Goal: Task Accomplishment & Management: Complete application form

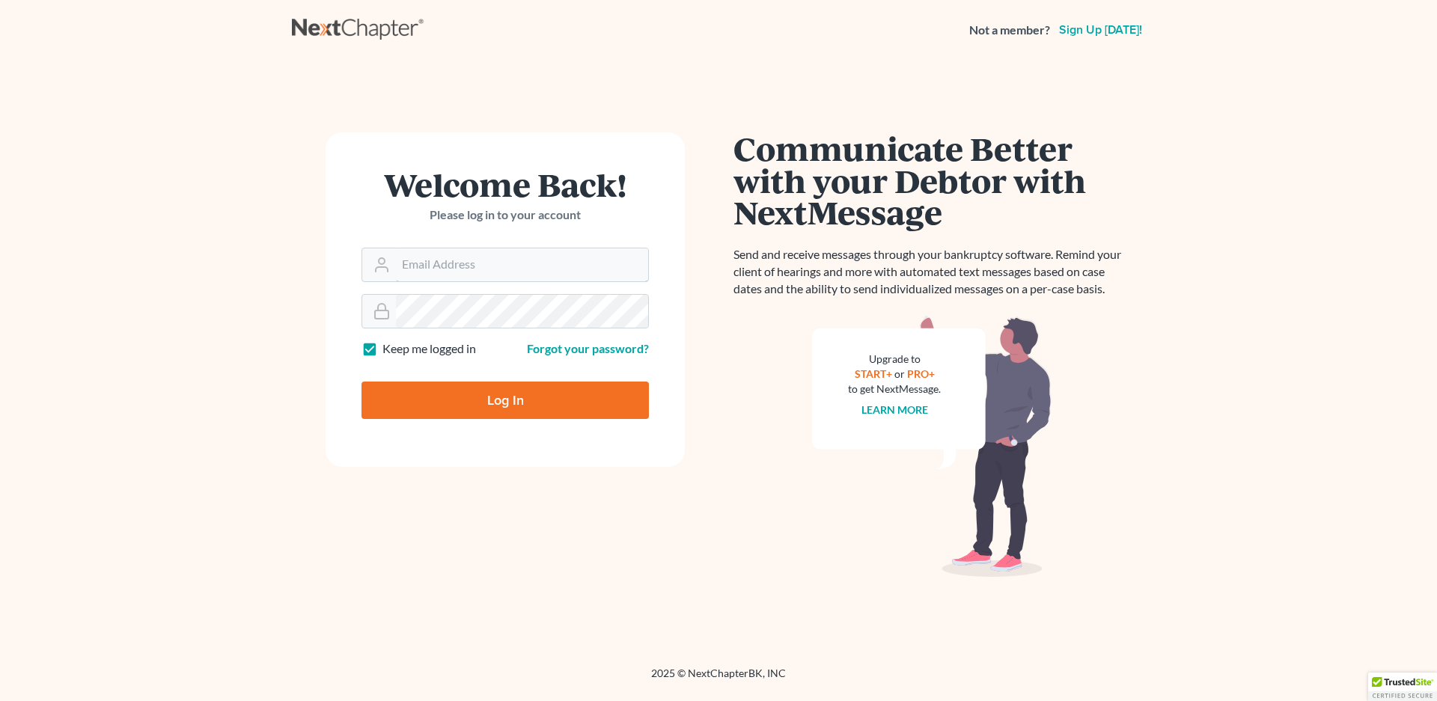
type input "[EMAIL_ADDRESS][DOMAIN_NAME]"
click at [450, 409] on input "Log In" at bounding box center [504, 400] width 287 height 37
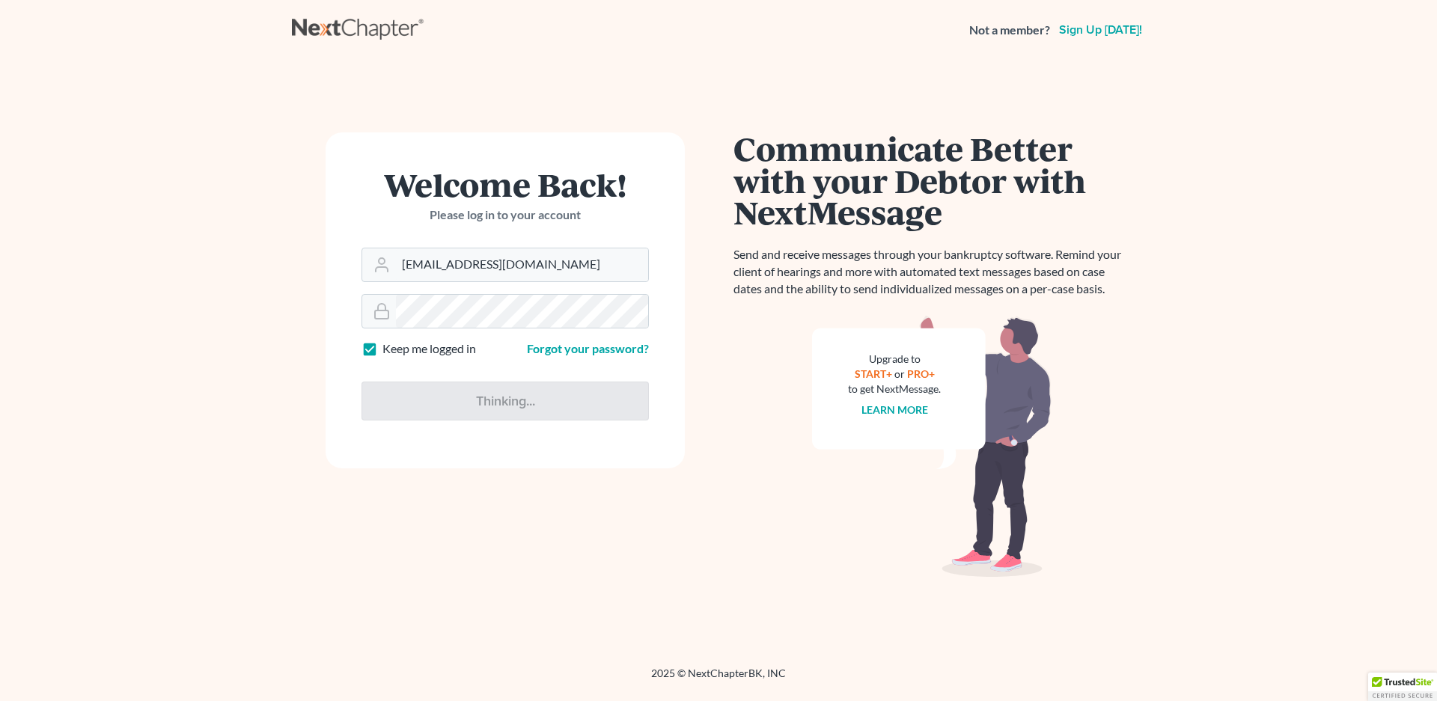
type input "Thinking..."
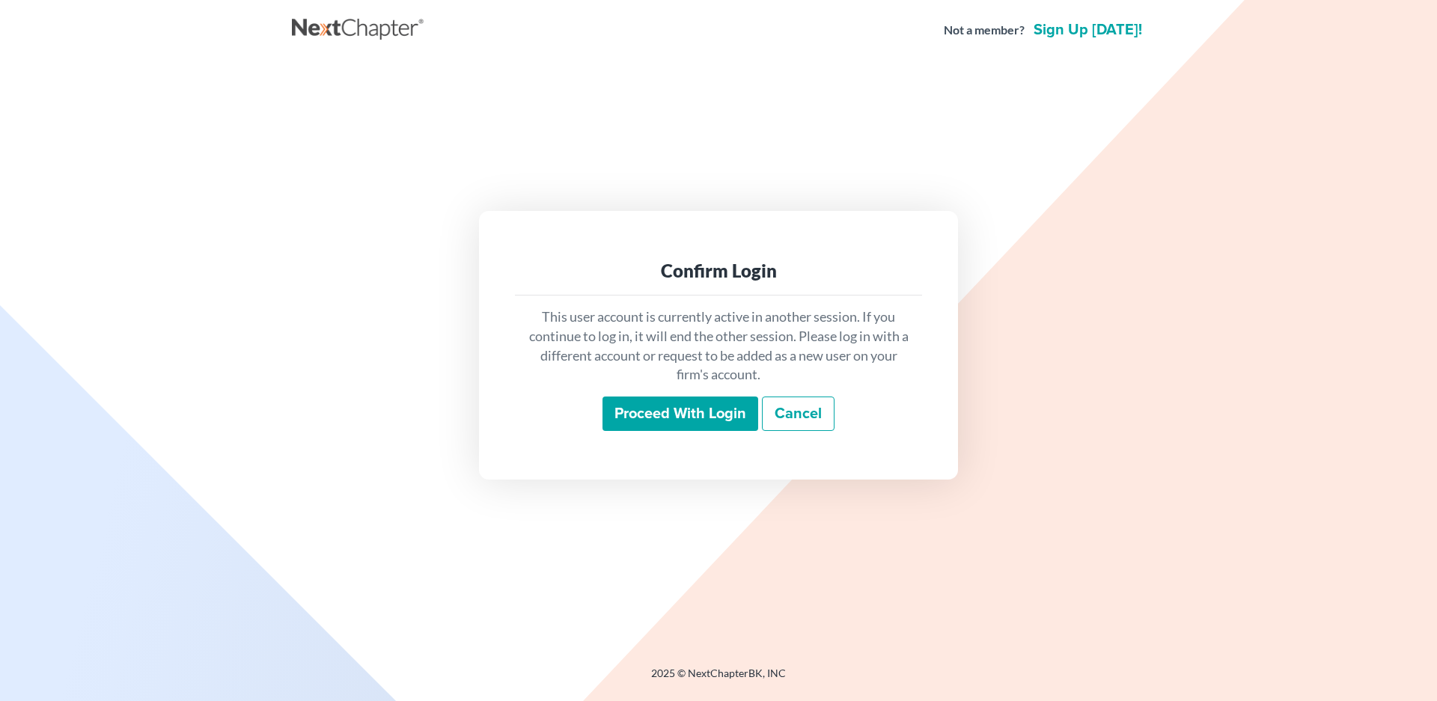
click at [675, 408] on input "Proceed with login" at bounding box center [680, 414] width 156 height 34
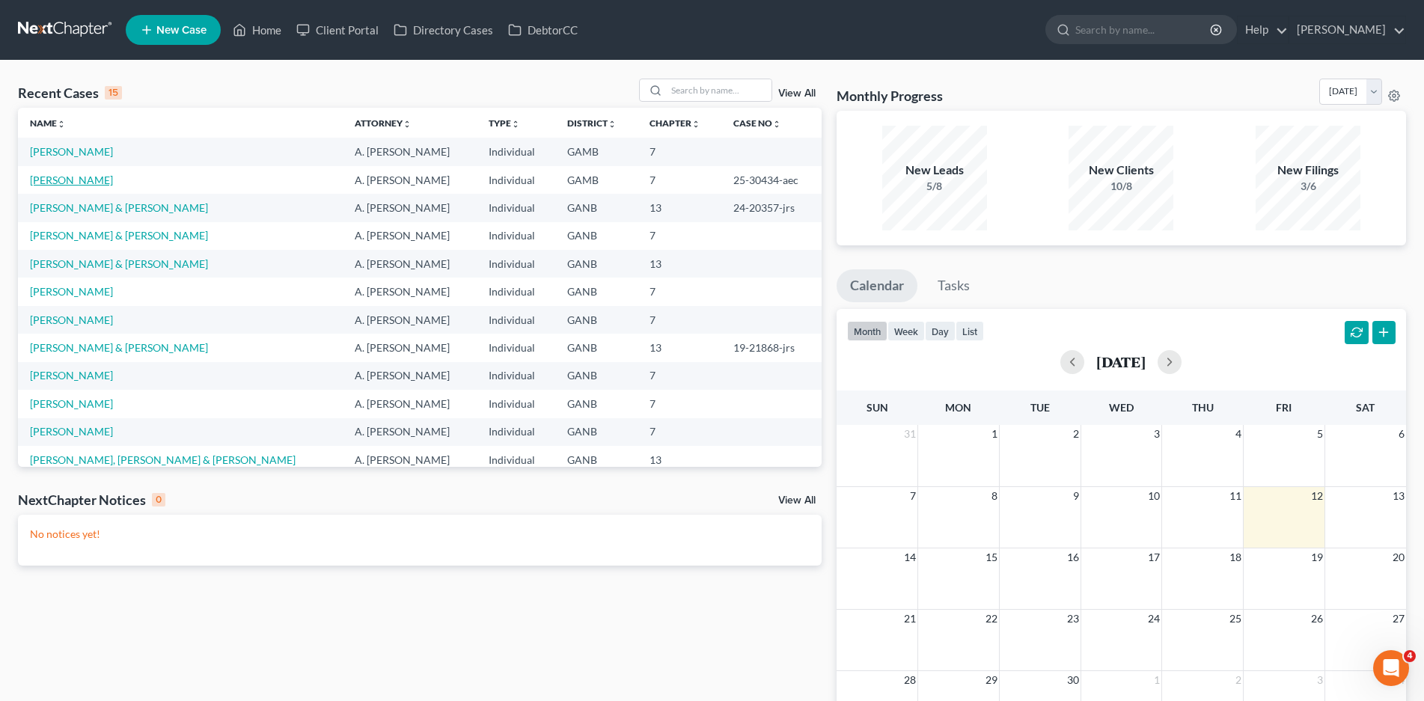
click at [107, 184] on link "Jackson-Price, Dora" at bounding box center [71, 180] width 83 height 13
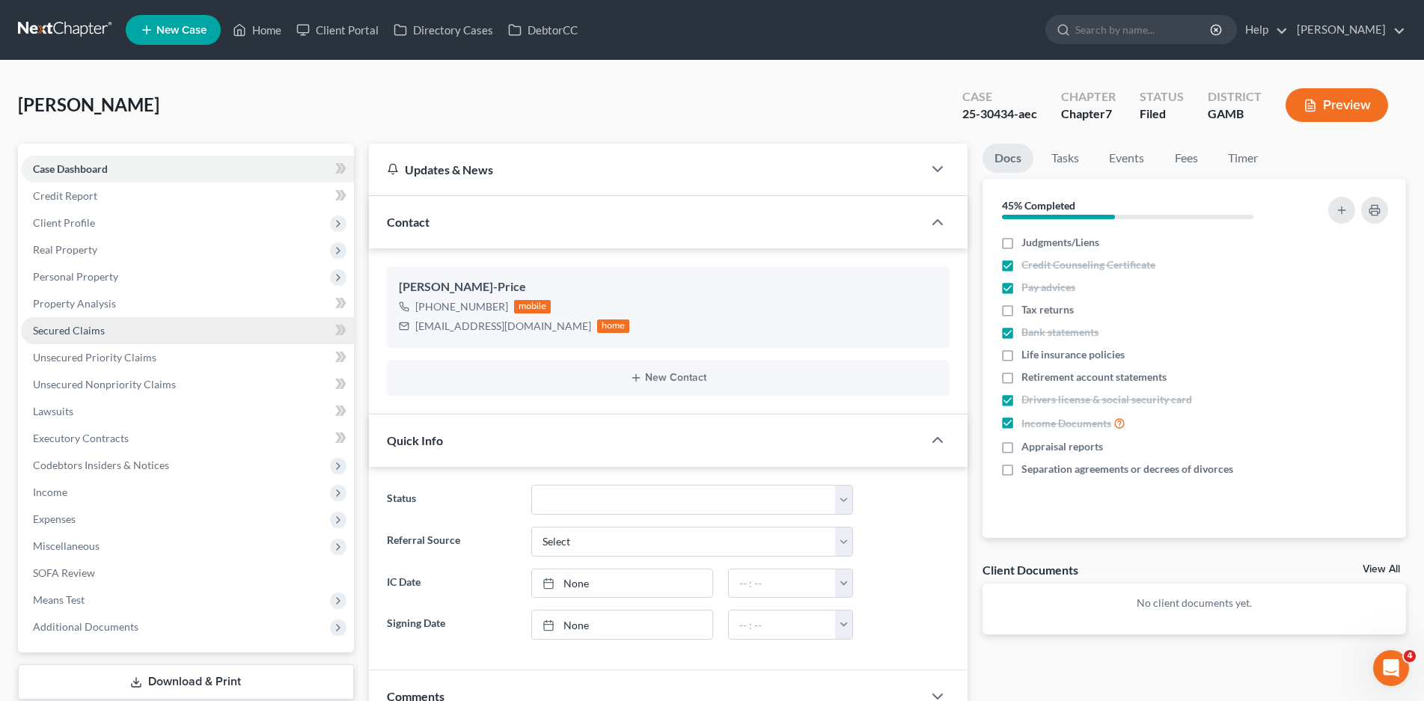
click at [79, 329] on span "Secured Claims" at bounding box center [69, 330] width 72 height 13
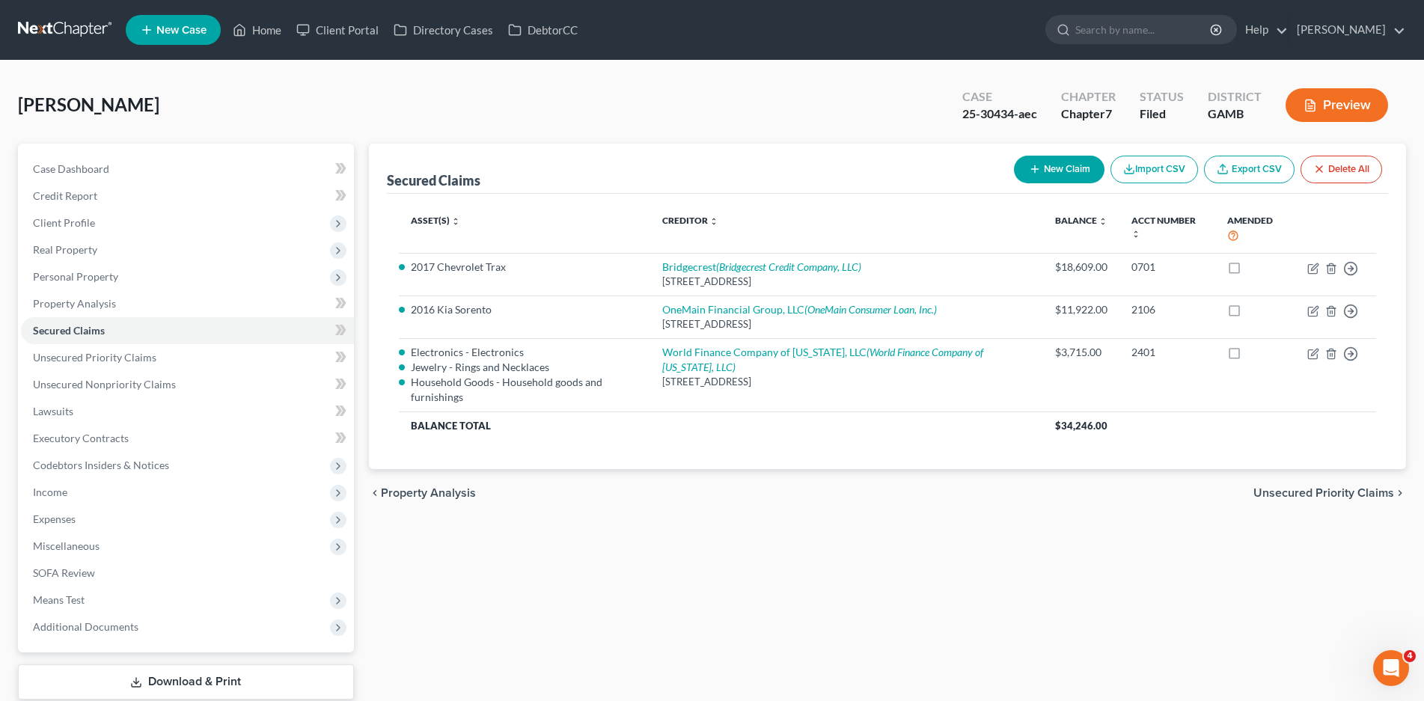
click at [1057, 167] on button "New Claim" at bounding box center [1059, 170] width 91 height 28
select select "0"
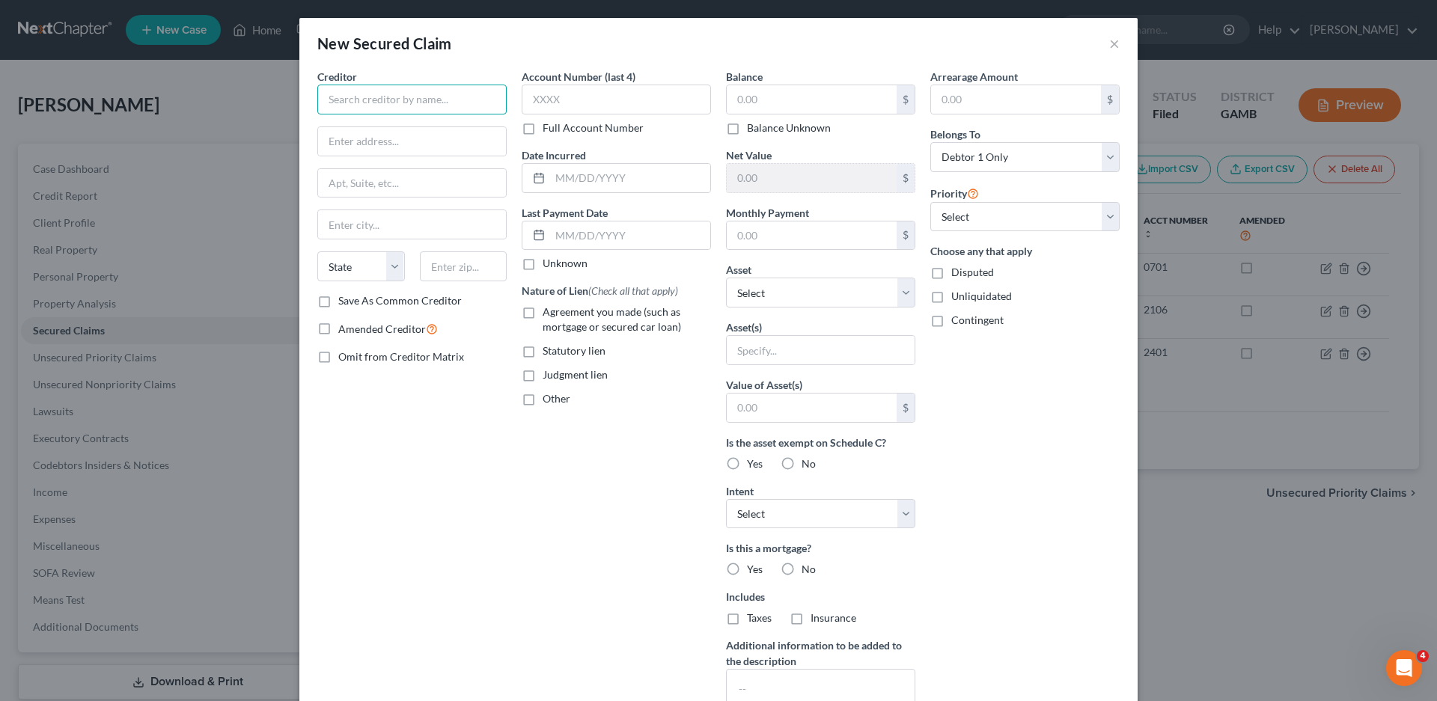
click at [417, 105] on input "text" at bounding box center [411, 100] width 189 height 30
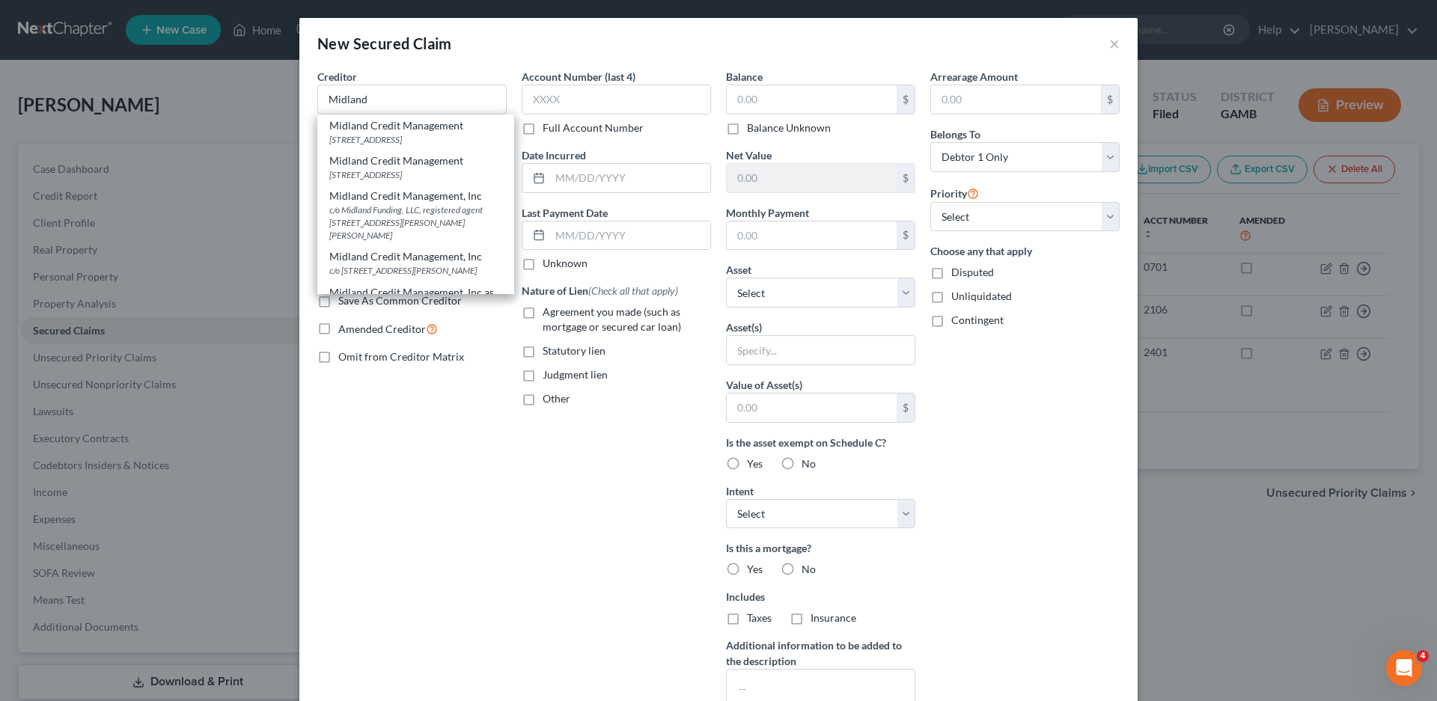
click at [432, 377] on div "Creditor * Midland Midland Credit Management 320 E Big Beaver Rd Suite 300, Tro…" at bounding box center [412, 402] width 204 height 667
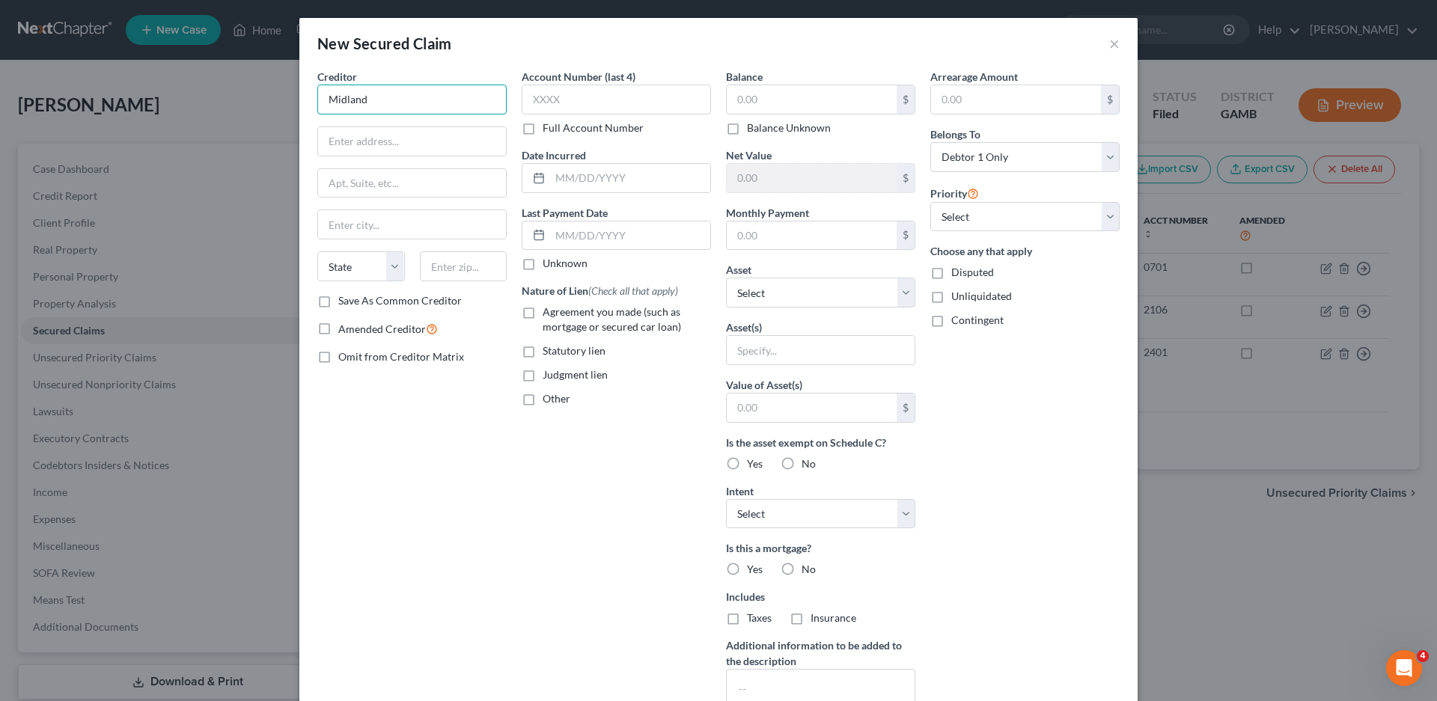
click at [396, 100] on input "Midland" at bounding box center [411, 100] width 189 height 30
type input "Midland Finding, LLC"
type input "350 Camino de la Reina"
type input "Suite 300"
type input "San Diego"
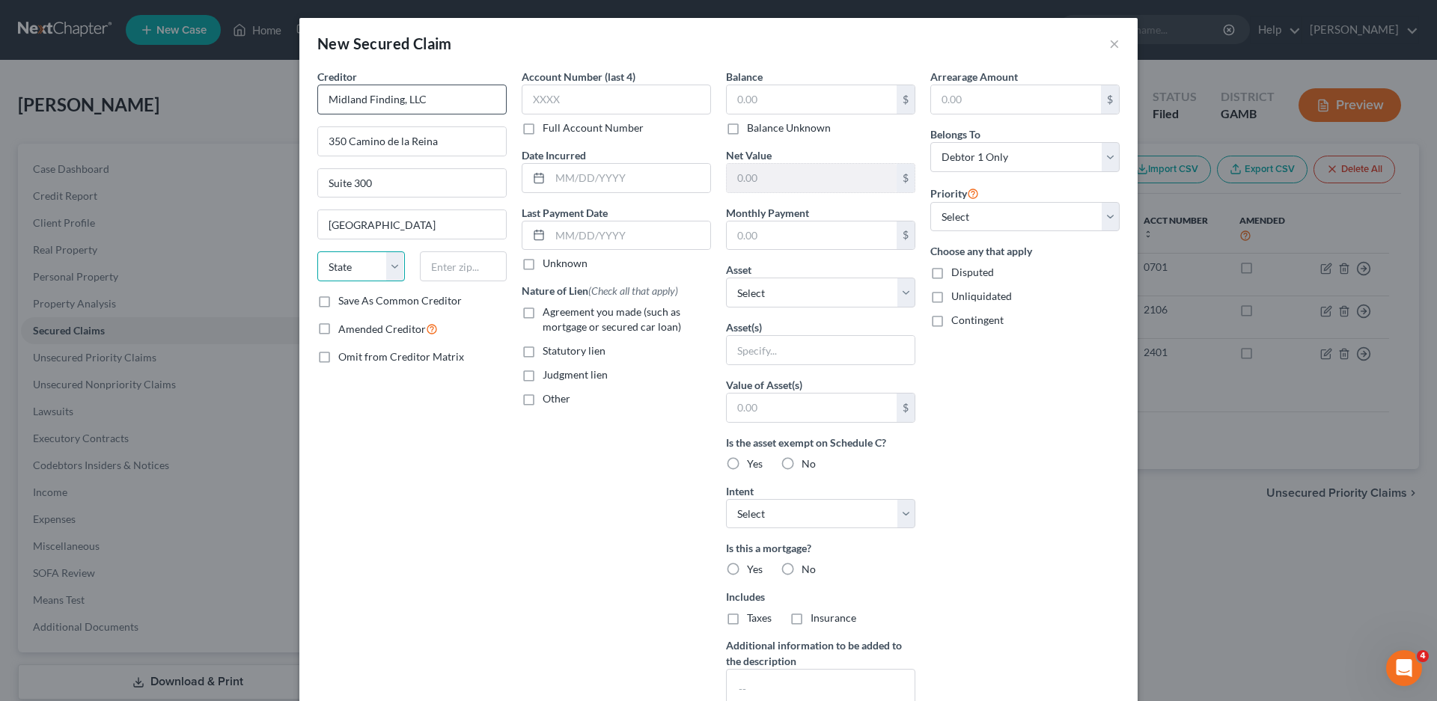
select select "4"
type input "3"
type input "92108"
click at [578, 94] on input "text" at bounding box center [616, 100] width 189 height 30
click at [542, 400] on label "Other" at bounding box center [556, 398] width 28 height 15
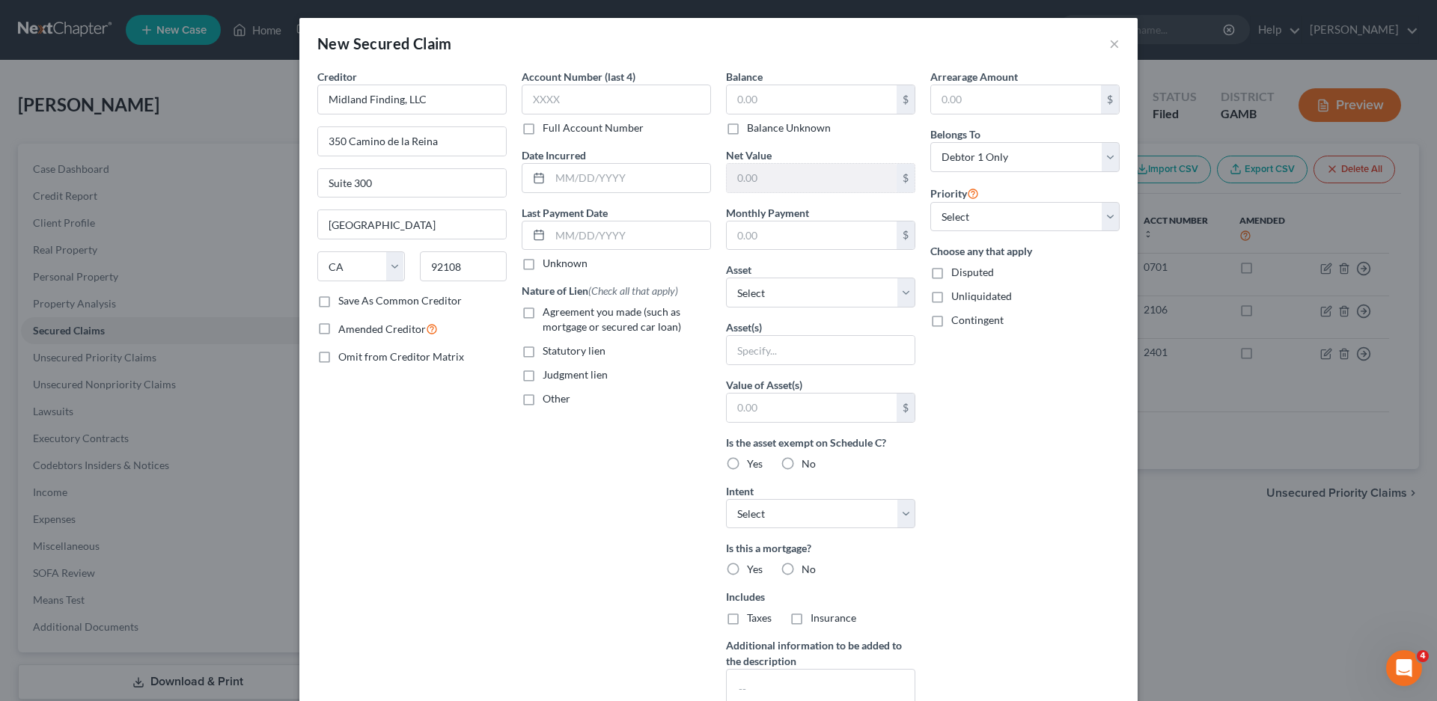
click at [548, 400] on input "Other" at bounding box center [553, 396] width 10 height 10
checkbox input "true"
click at [554, 440] on input "text" at bounding box center [616, 433] width 188 height 28
type input "Non-PMSI"
click at [748, 97] on input "text" at bounding box center [812, 99] width 170 height 28
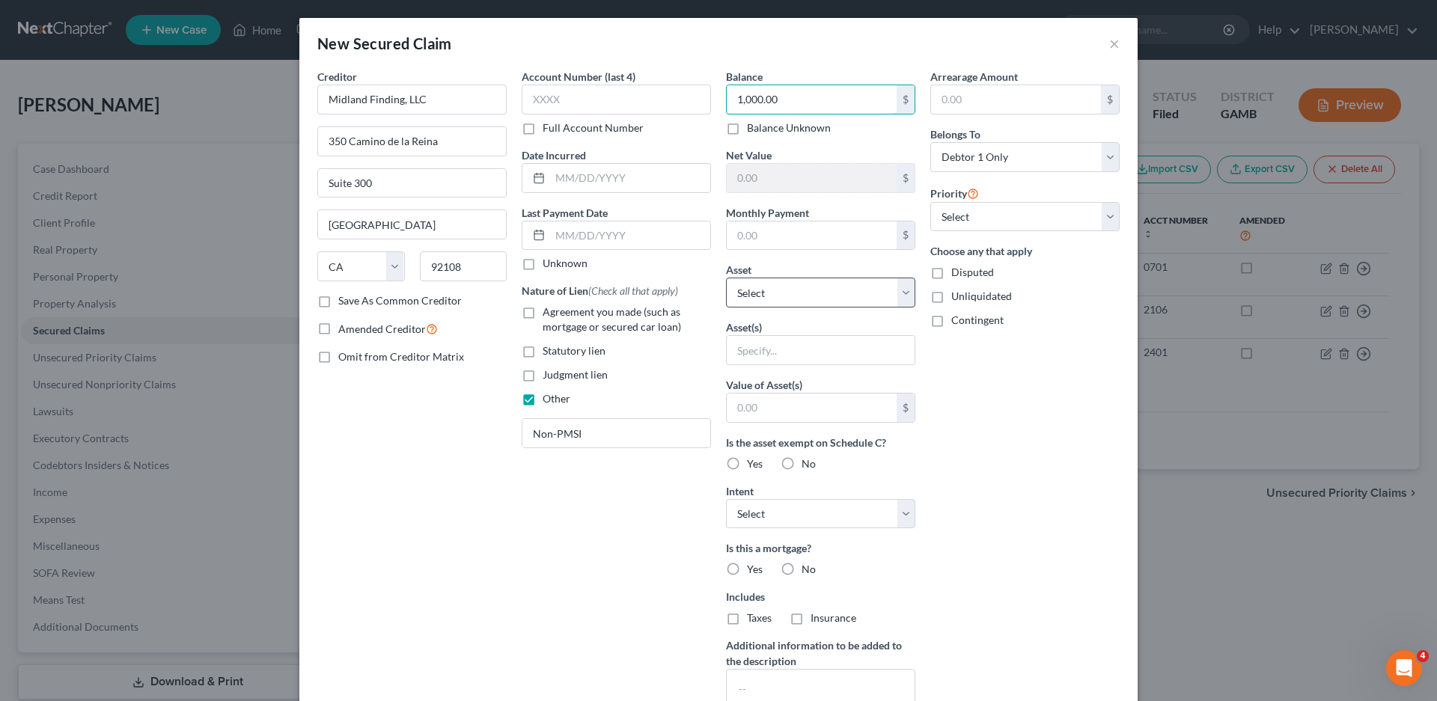
type input "1,000.00"
click at [775, 296] on select "Select Other Multiple Assets Wells Fargo (Checking Account) - $67.7 Electronics…" at bounding box center [820, 293] width 189 height 30
select select "1"
click at [726, 278] on select "Select Other Multiple Assets Wells Fargo (Checking Account) - $67.7 Electronics…" at bounding box center [820, 293] width 189 height 30
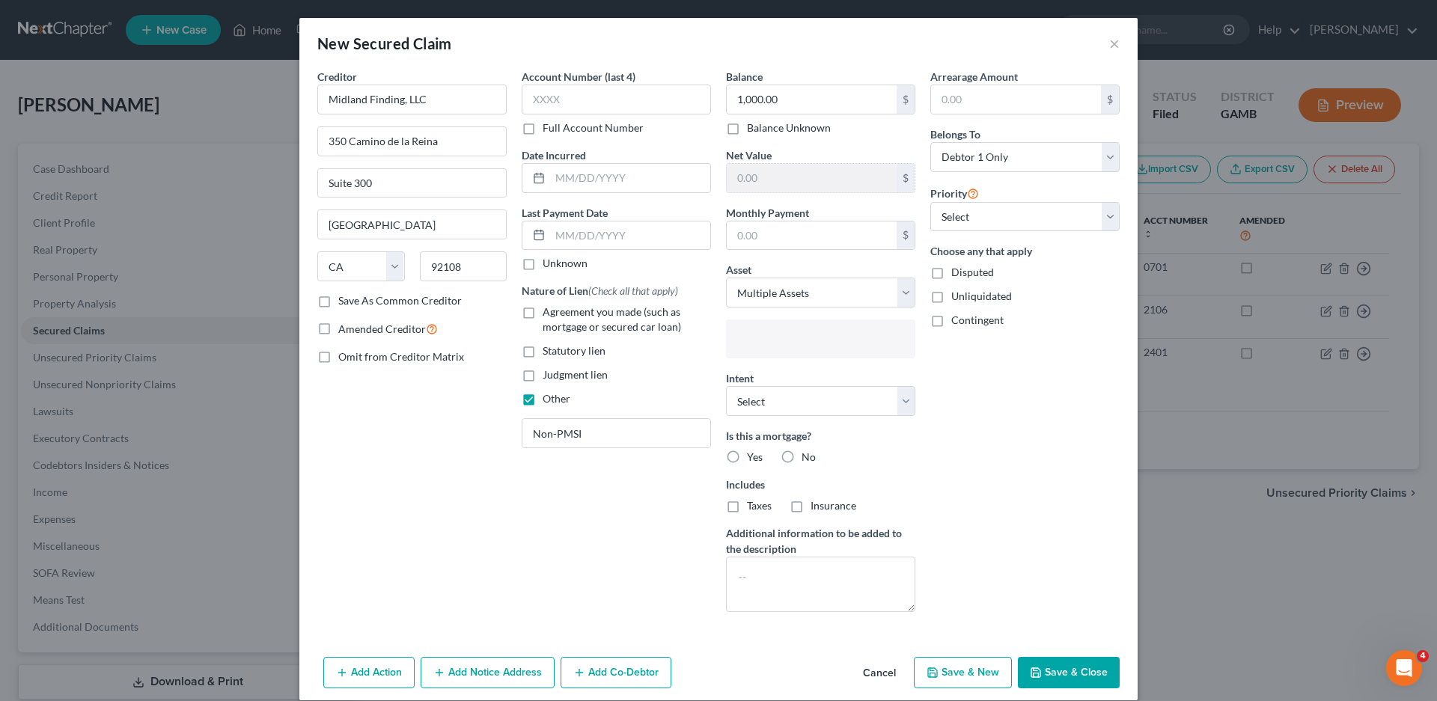
click at [773, 340] on input "text" at bounding box center [819, 340] width 168 height 22
click at [880, 674] on body "Home New Case Client Portal Directory Cases DebtorCC Robert M. Gardner, P.C. vr…" at bounding box center [718, 397] width 1437 height 795
type input "Select assets..."
click at [880, 673] on button "Cancel" at bounding box center [879, 673] width 57 height 30
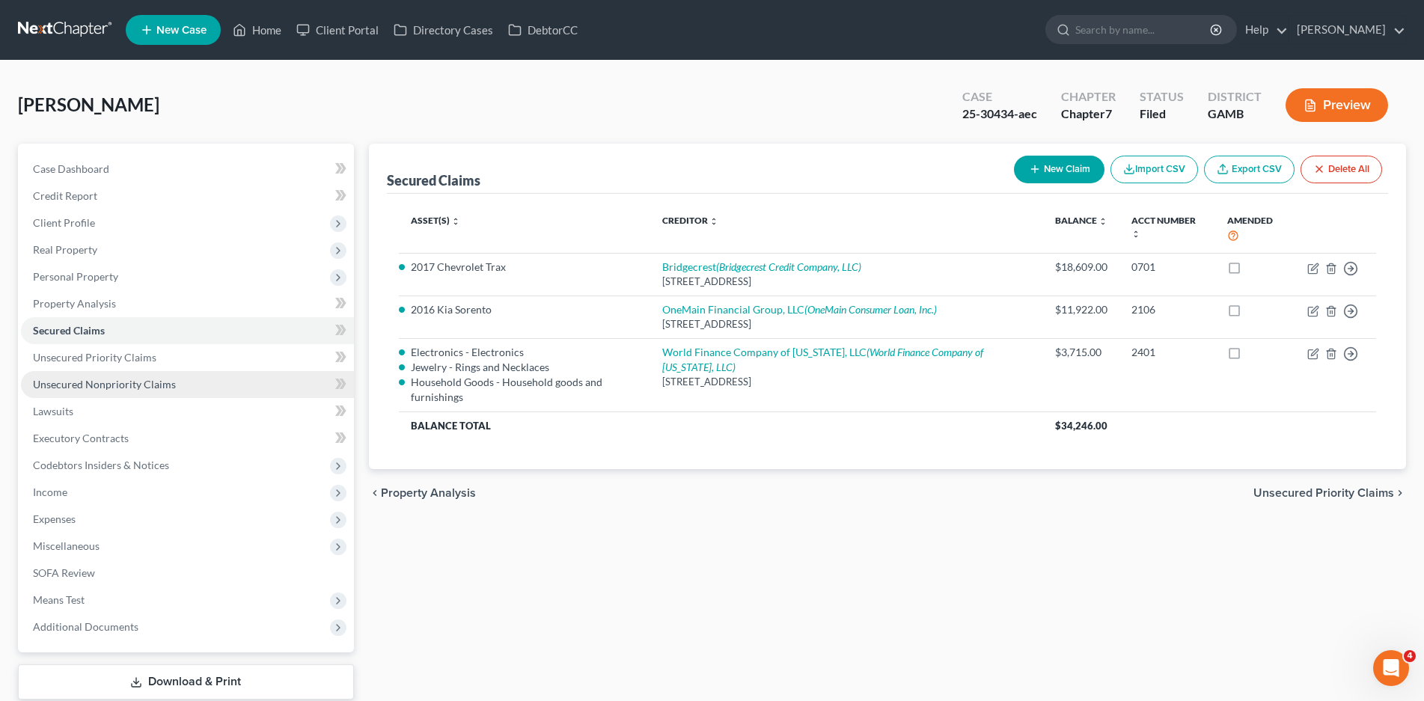
click at [125, 386] on span "Unsecured Nonpriority Claims" at bounding box center [104, 384] width 143 height 13
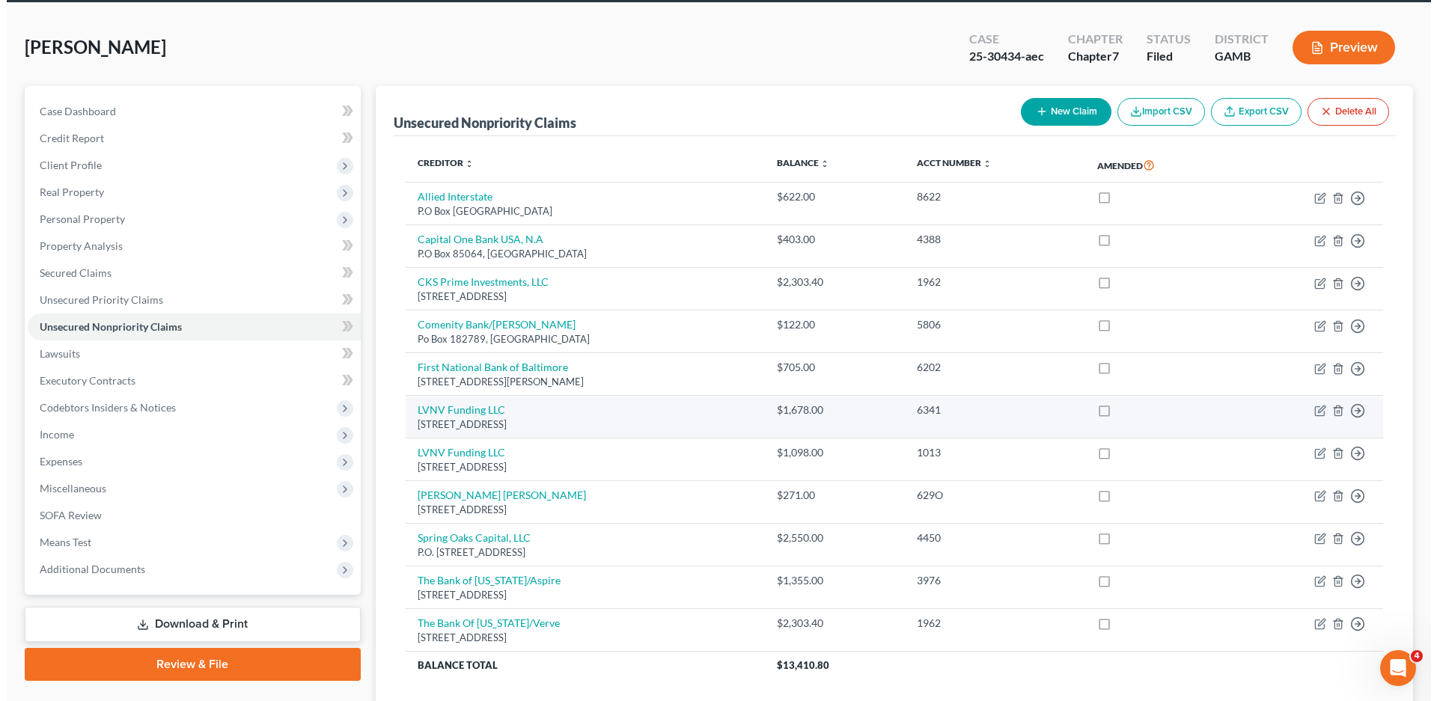
scroll to position [75, 0]
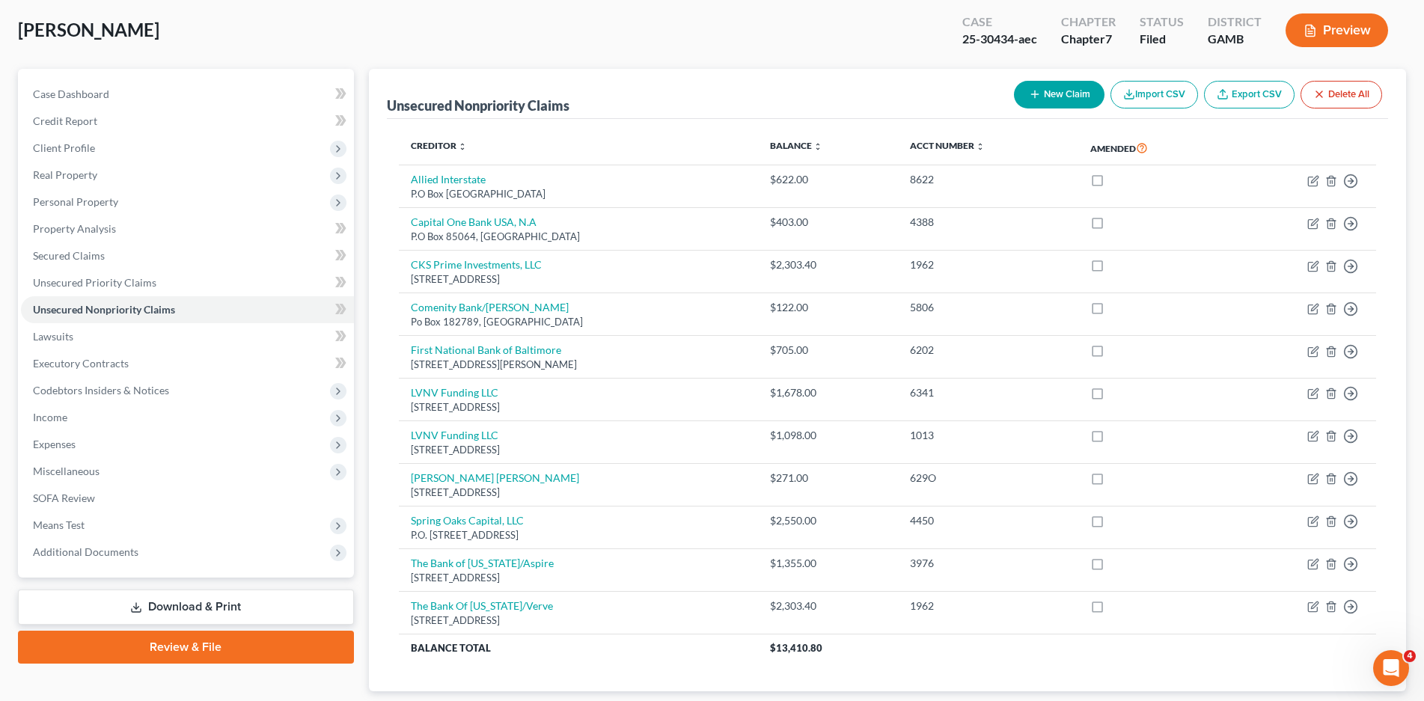
click at [1050, 93] on button "New Claim" at bounding box center [1059, 95] width 91 height 28
select select "0"
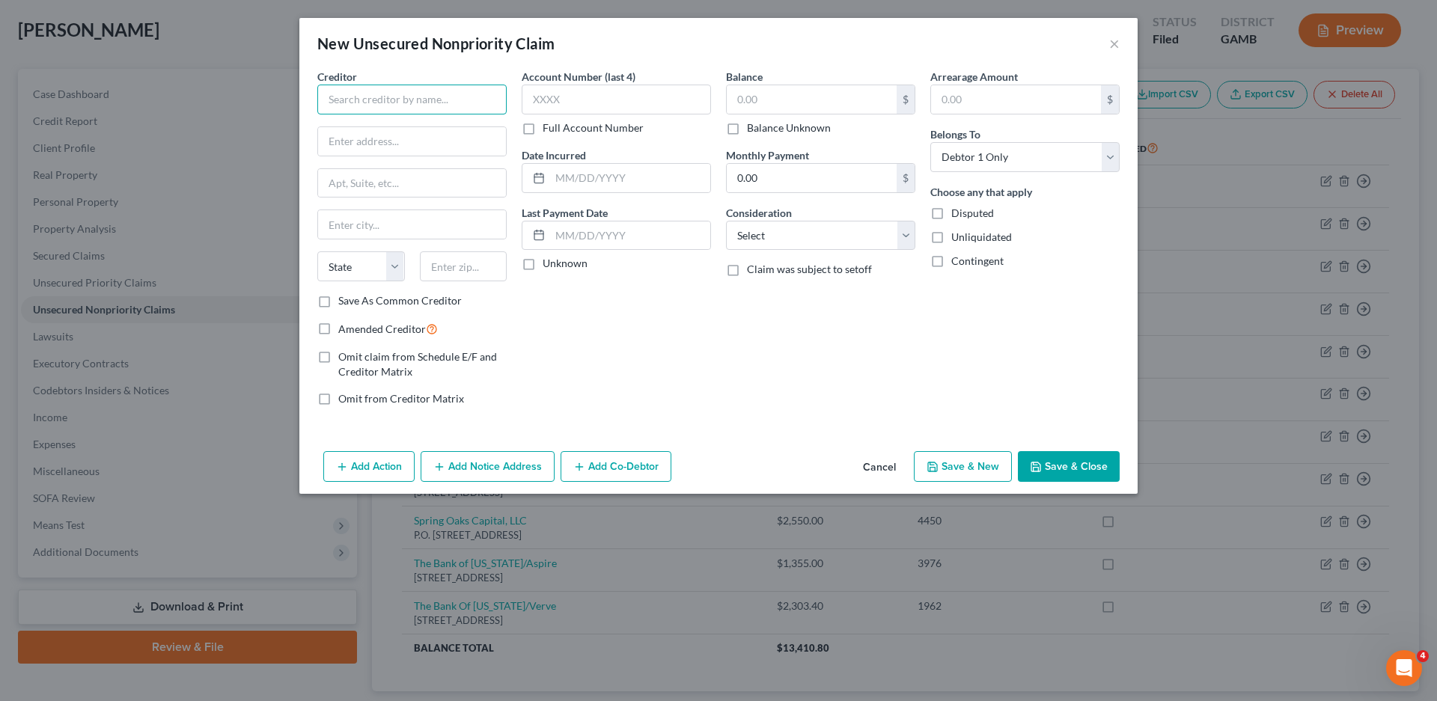
click at [382, 103] on input "text" at bounding box center [411, 100] width 189 height 30
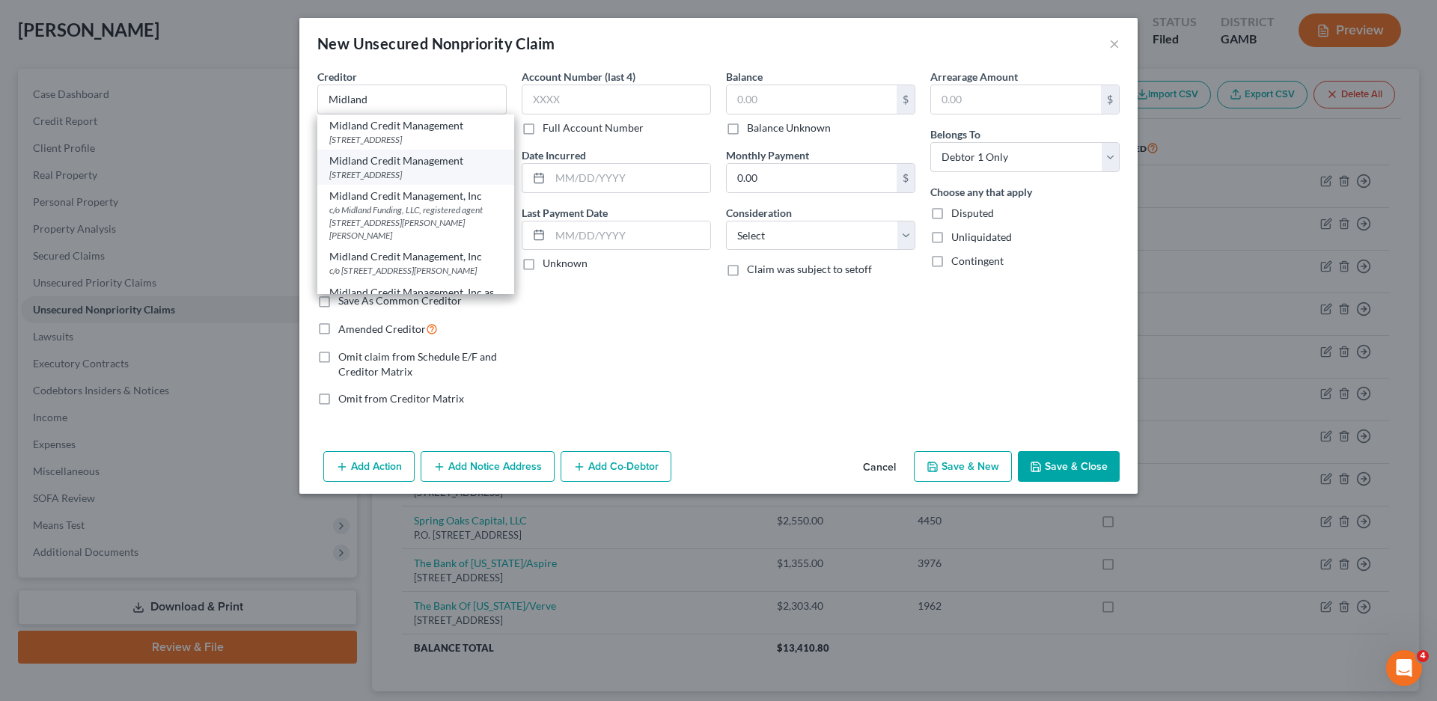
click at [398, 181] on div "350 Camino Del La Reina, San Diego, CA 92108" at bounding box center [415, 174] width 173 height 13
type input "Midland Credit Management"
type input "350 Camino Del La Reina"
type input "San Diego"
select select "4"
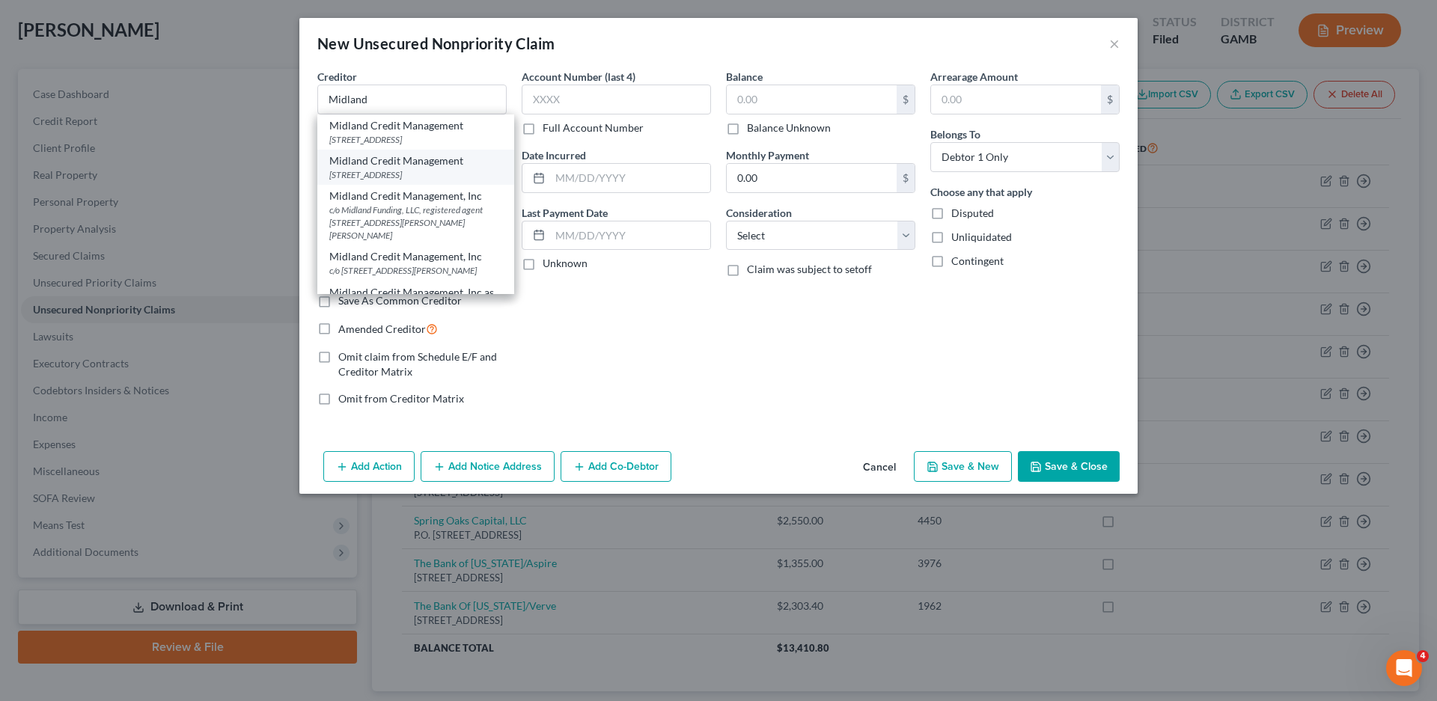
type input "92108"
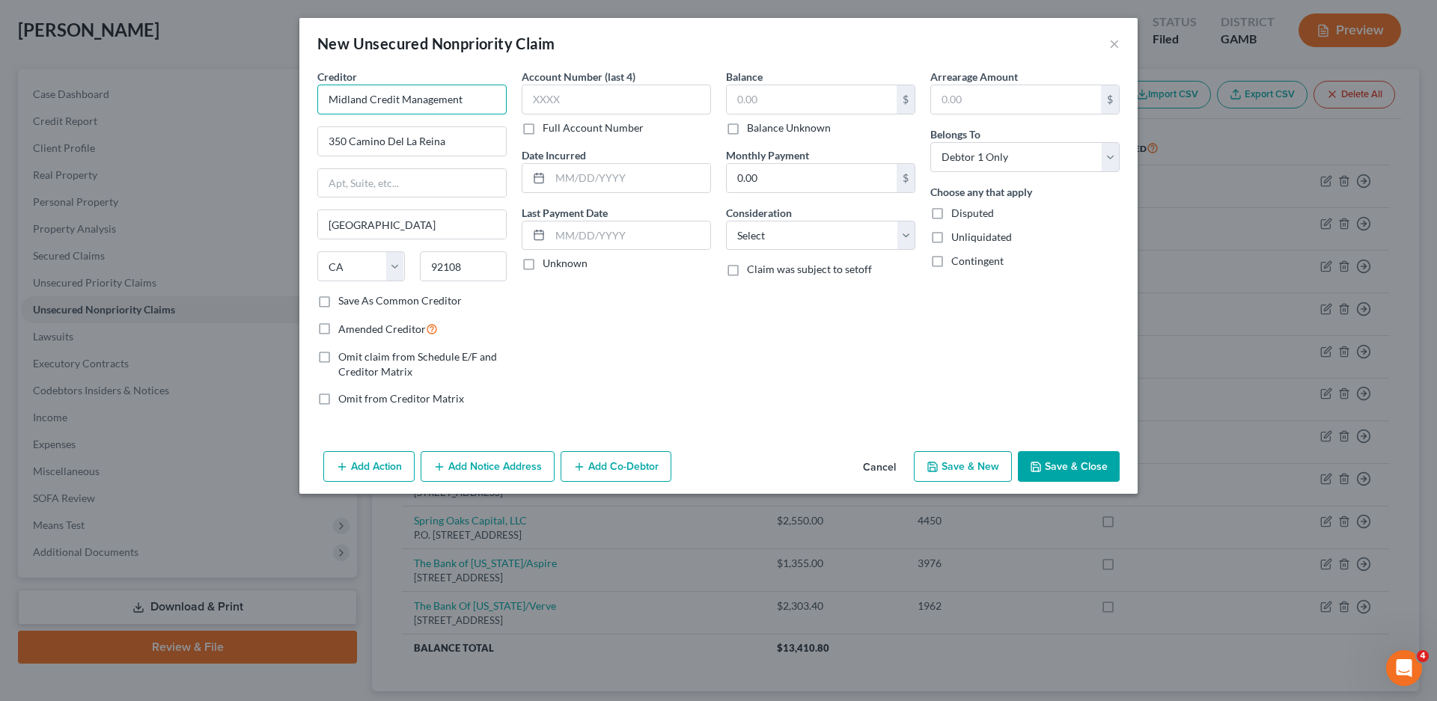
click at [465, 100] on input "Midland Credit Management" at bounding box center [411, 100] width 189 height 30
type input "Midland Funding, LLC"
click at [338, 302] on label "Save As Common Creditor" at bounding box center [399, 300] width 123 height 15
click at [344, 302] on input "Save As Common Creditor" at bounding box center [349, 298] width 10 height 10
checkbox input "true"
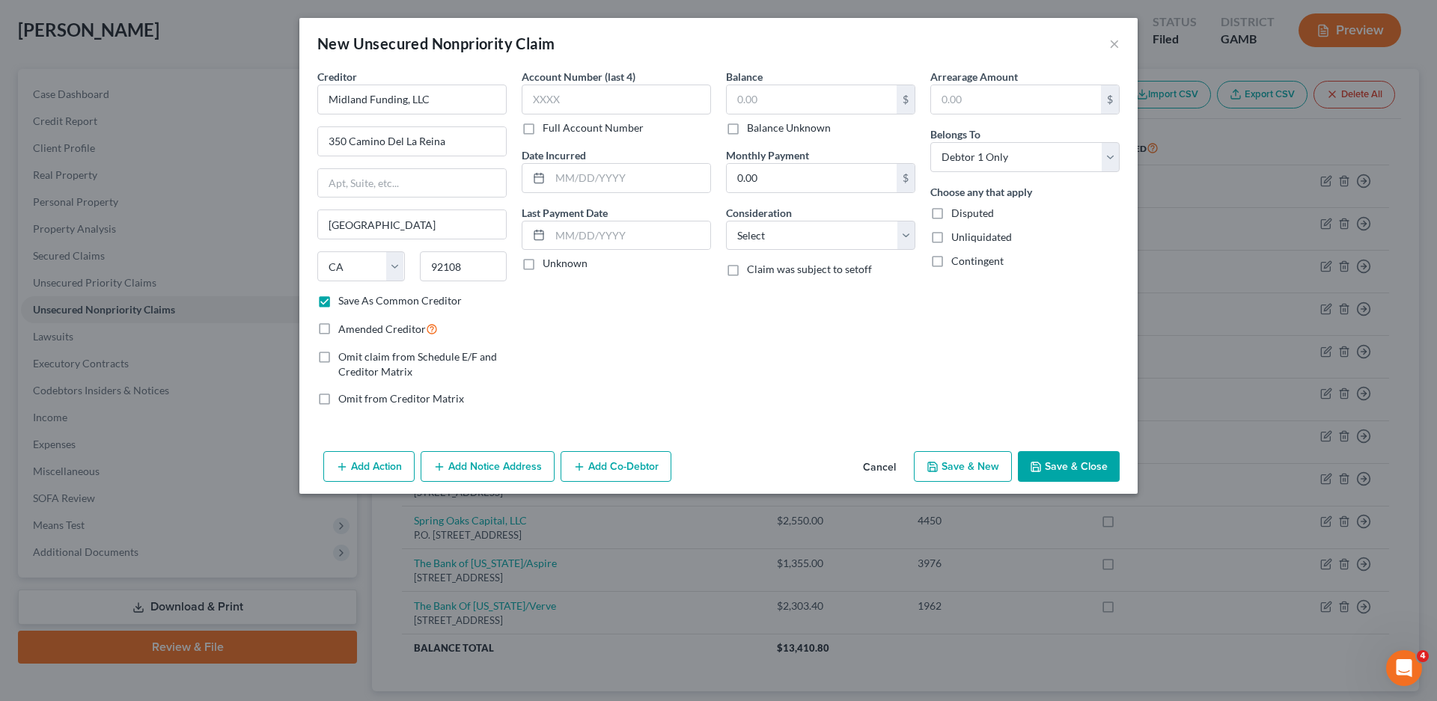
click at [542, 264] on label "Unknown" at bounding box center [564, 263] width 45 height 15
click at [548, 264] on input "Unknown" at bounding box center [553, 261] width 10 height 10
checkbox input "true"
click at [767, 228] on select "Select Cable / Satellite Services Collection Agency Credit Card Debt Debt Couns…" at bounding box center [820, 236] width 189 height 30
select select "1"
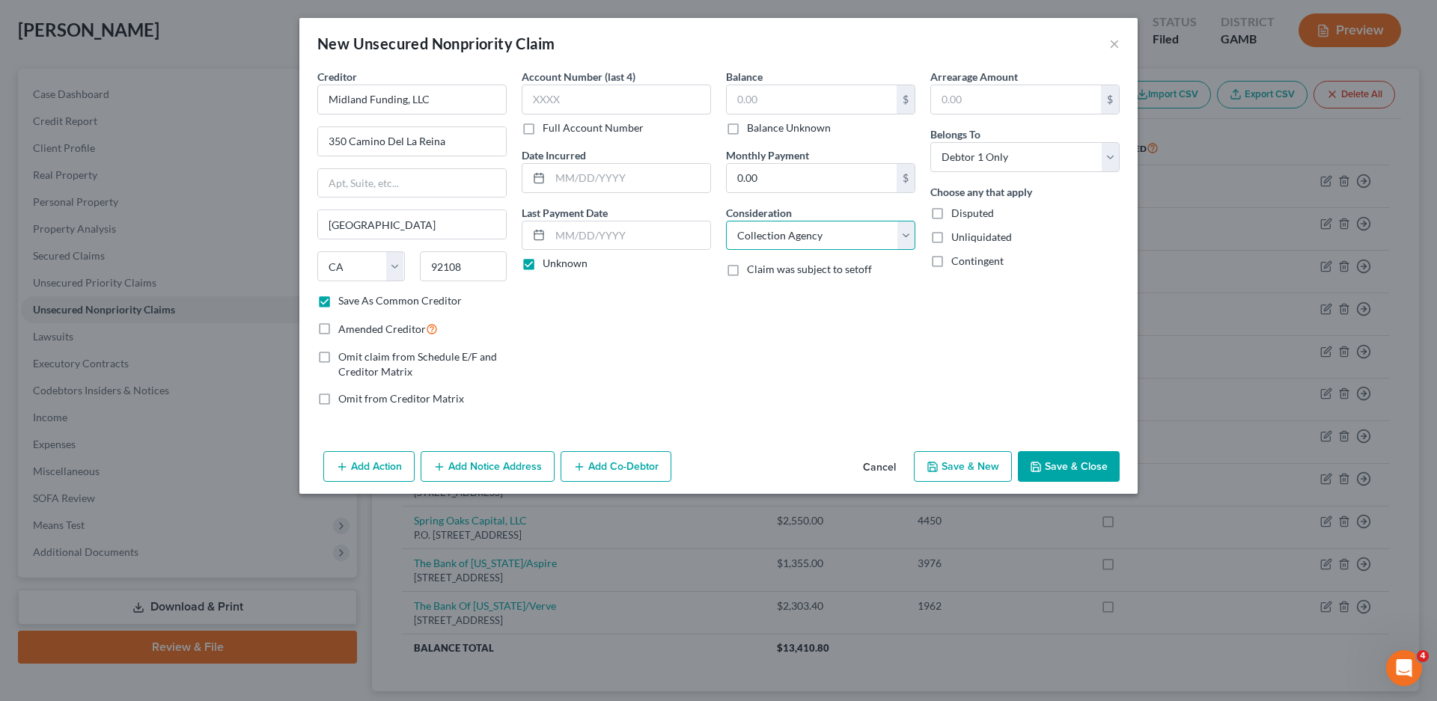
click at [726, 221] on select "Select Cable / Satellite Services Collection Agency Credit Card Debt Debt Couns…" at bounding box center [820, 236] width 189 height 30
click at [747, 132] on label "Balance Unknown" at bounding box center [789, 127] width 84 height 15
click at [753, 130] on input "Balance Unknown" at bounding box center [758, 125] width 10 height 10
checkbox input "true"
type input "0.00"
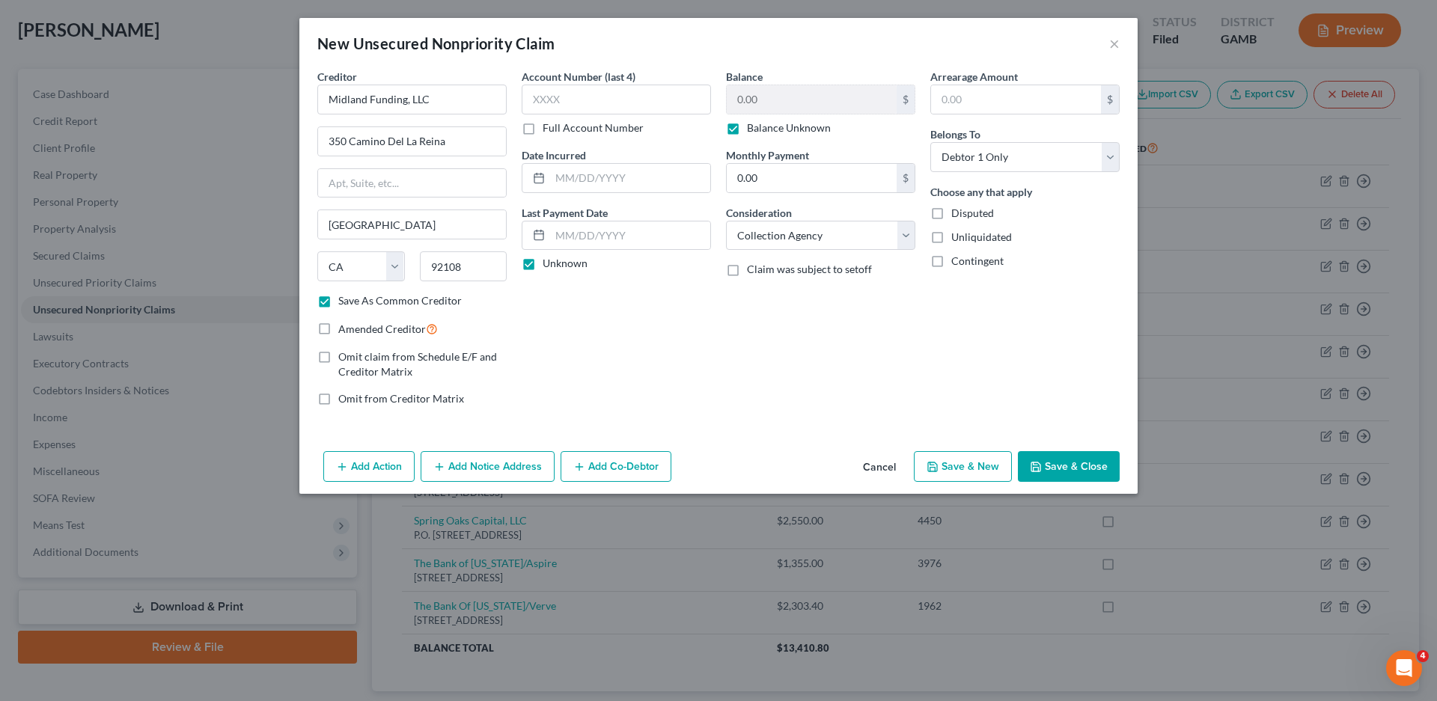
click at [465, 457] on button "Add Notice Address" at bounding box center [488, 466] width 134 height 31
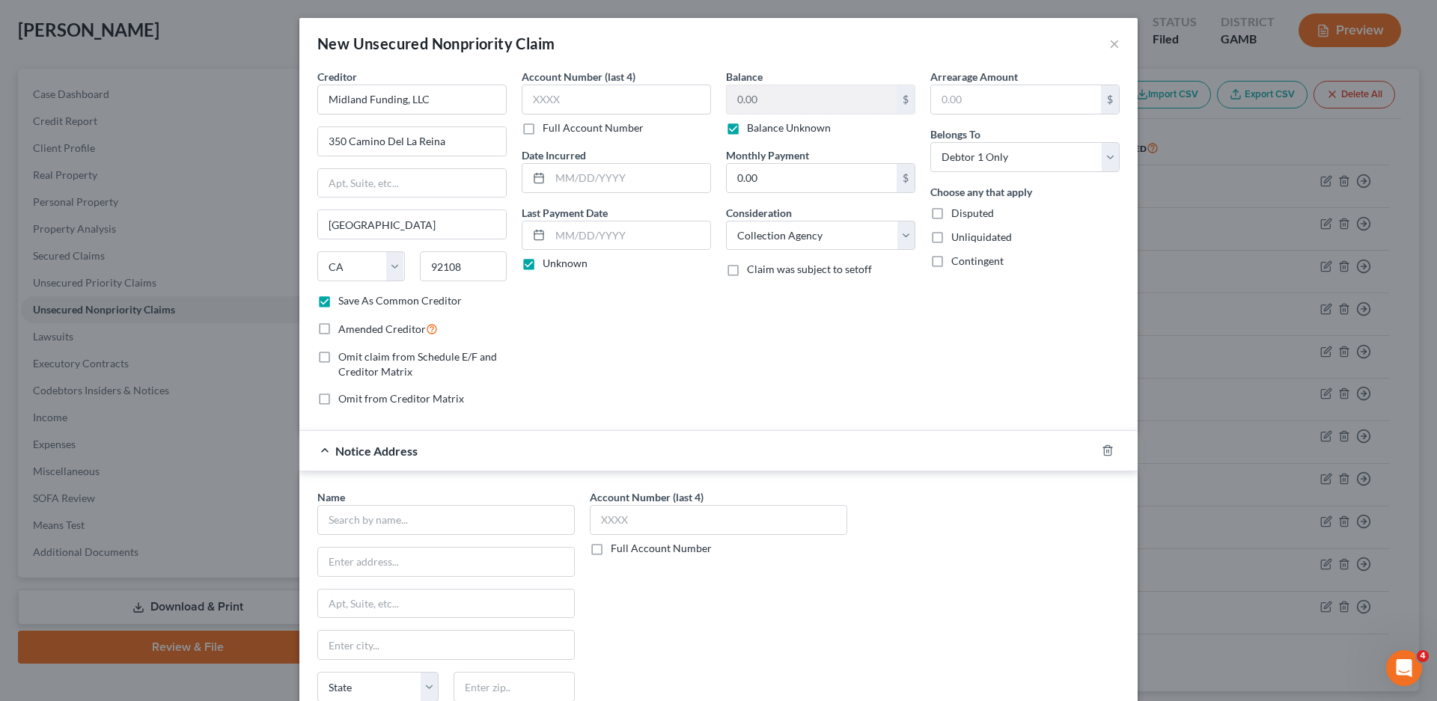
scroll to position [134, 0]
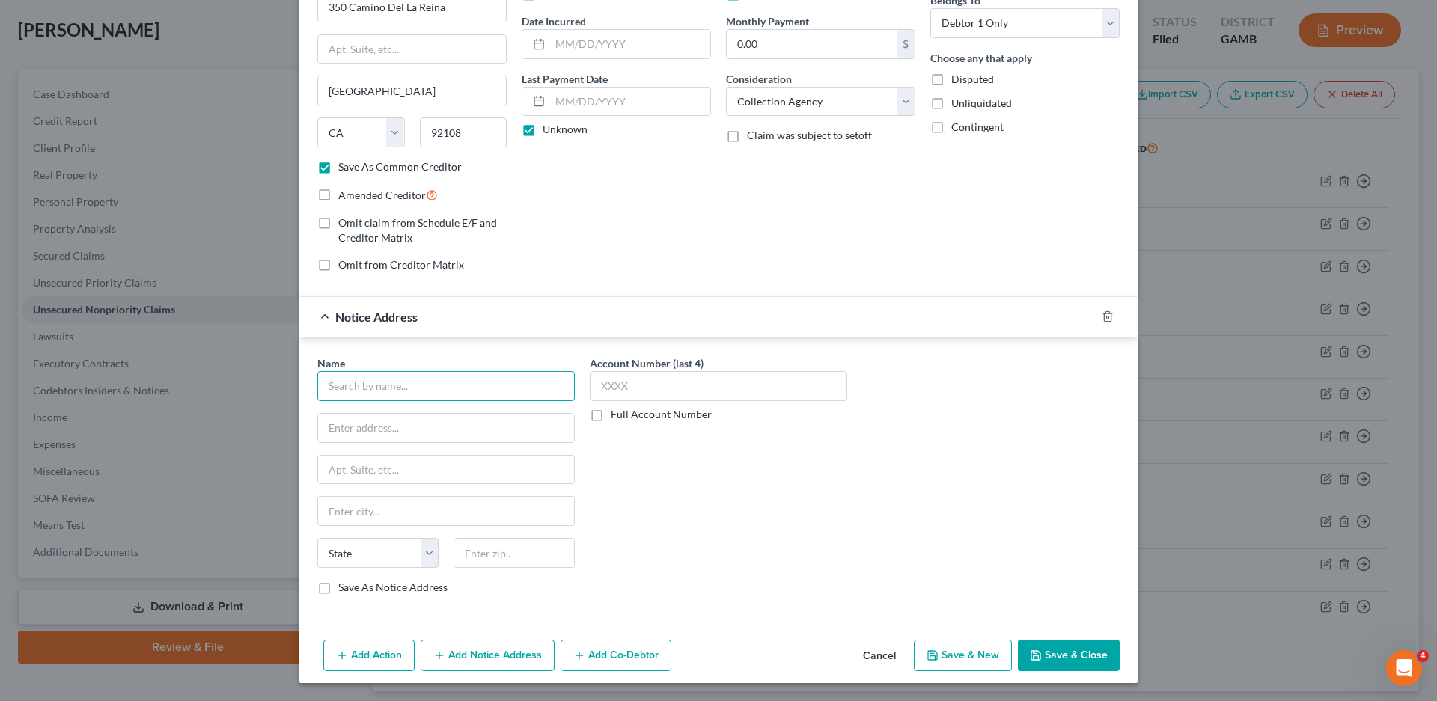
click at [346, 388] on input "text" at bounding box center [445, 386] width 257 height 30
type input "Midland Funding, LLC"
type input "c/o Midland Credit Management, registered agent"
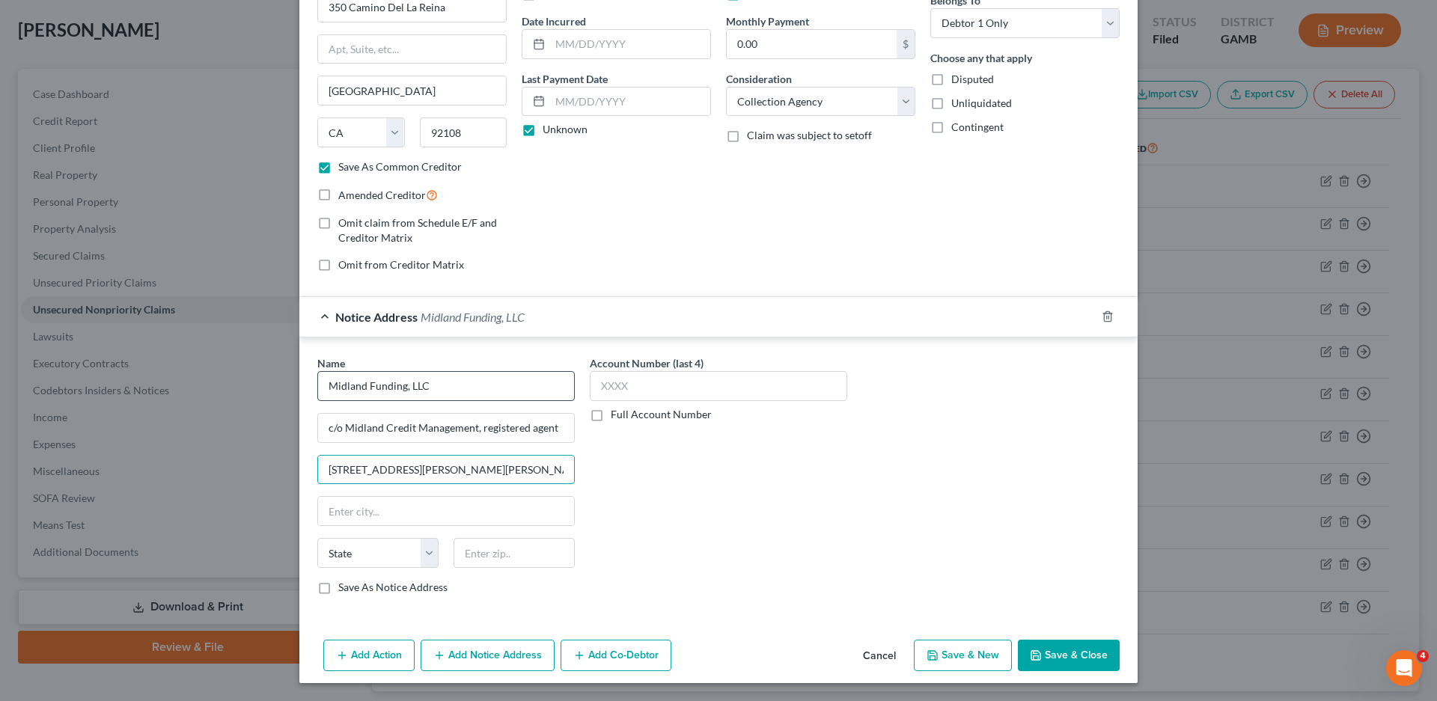
type input "675 Ponce de Leon Ave North, Suite 7500"
type input "Atlanta"
select select "10"
type input "30308"
click at [338, 590] on label "Save As Notice Address" at bounding box center [392, 587] width 109 height 15
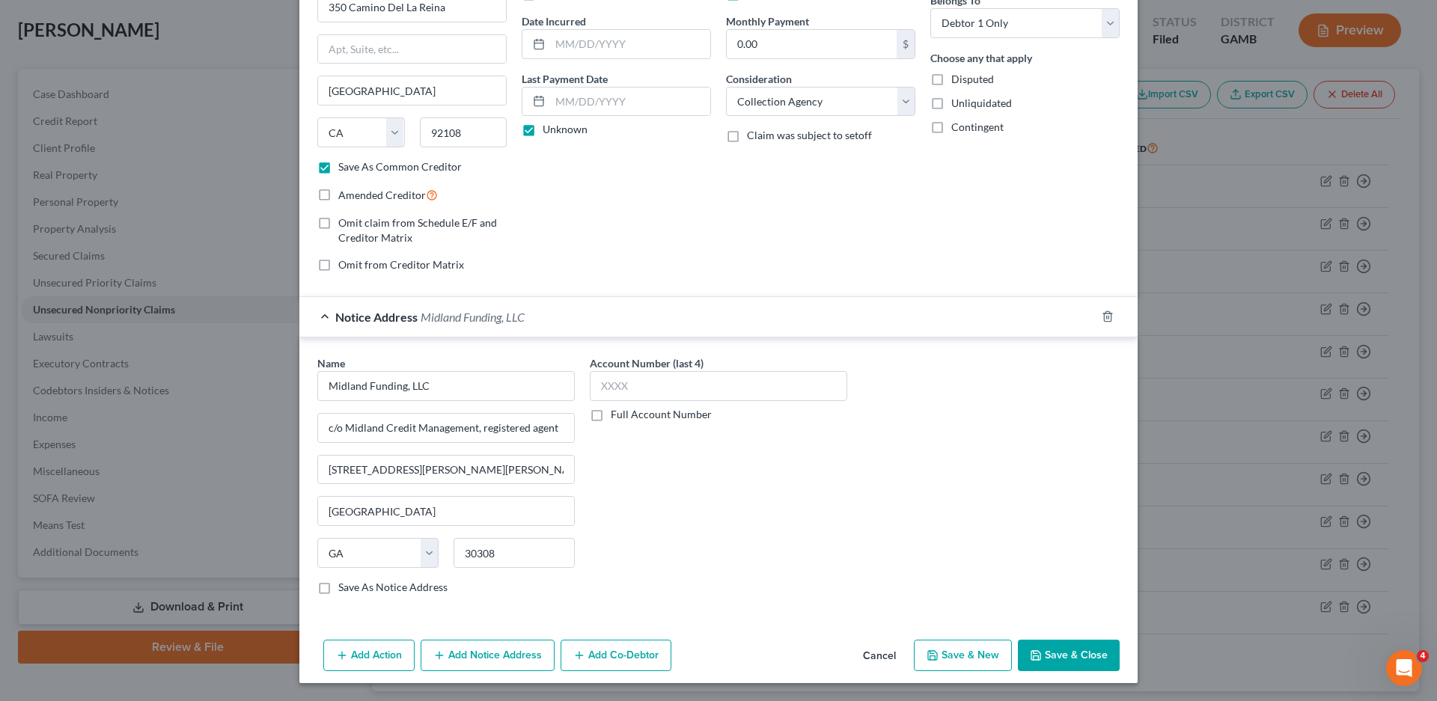
click at [344, 590] on input "Save As Notice Address" at bounding box center [349, 585] width 10 height 10
checkbox input "true"
click at [1053, 657] on button "Save & Close" at bounding box center [1069, 655] width 102 height 31
checkbox input "false"
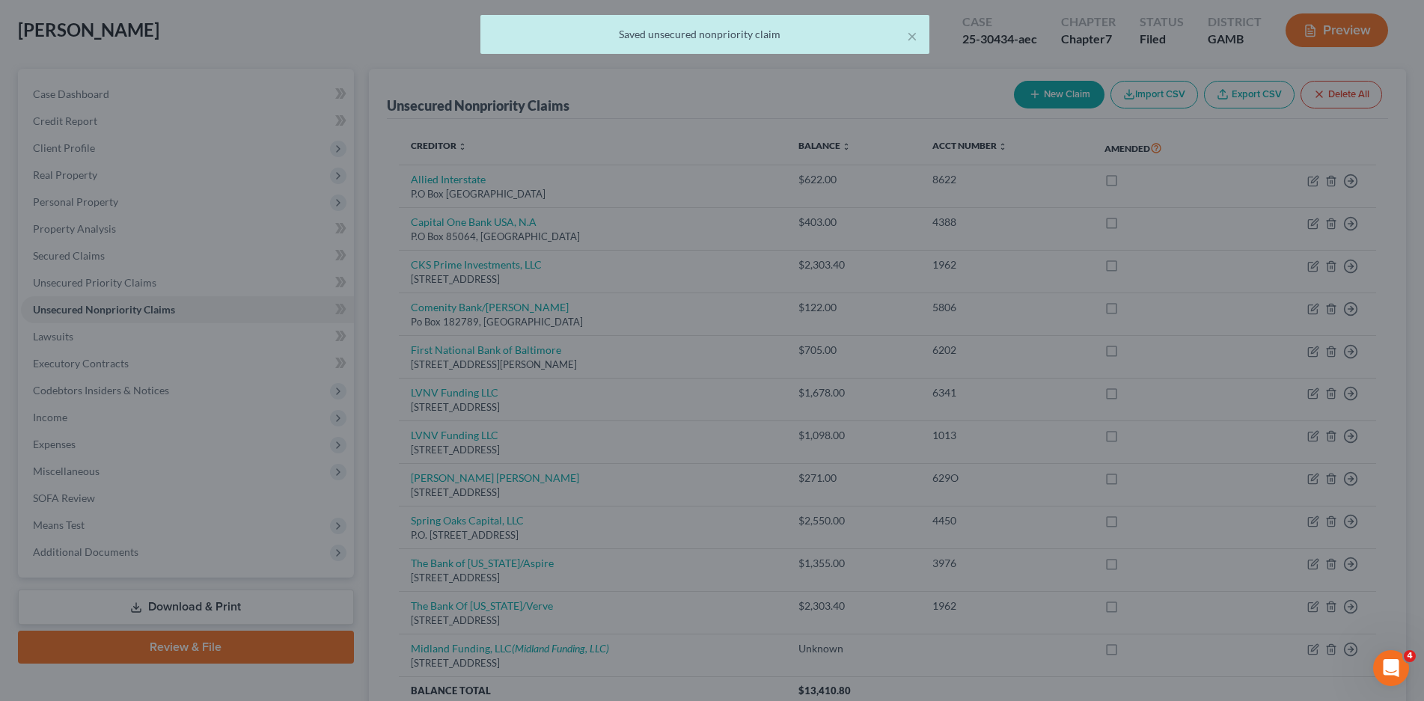
scroll to position [0, 0]
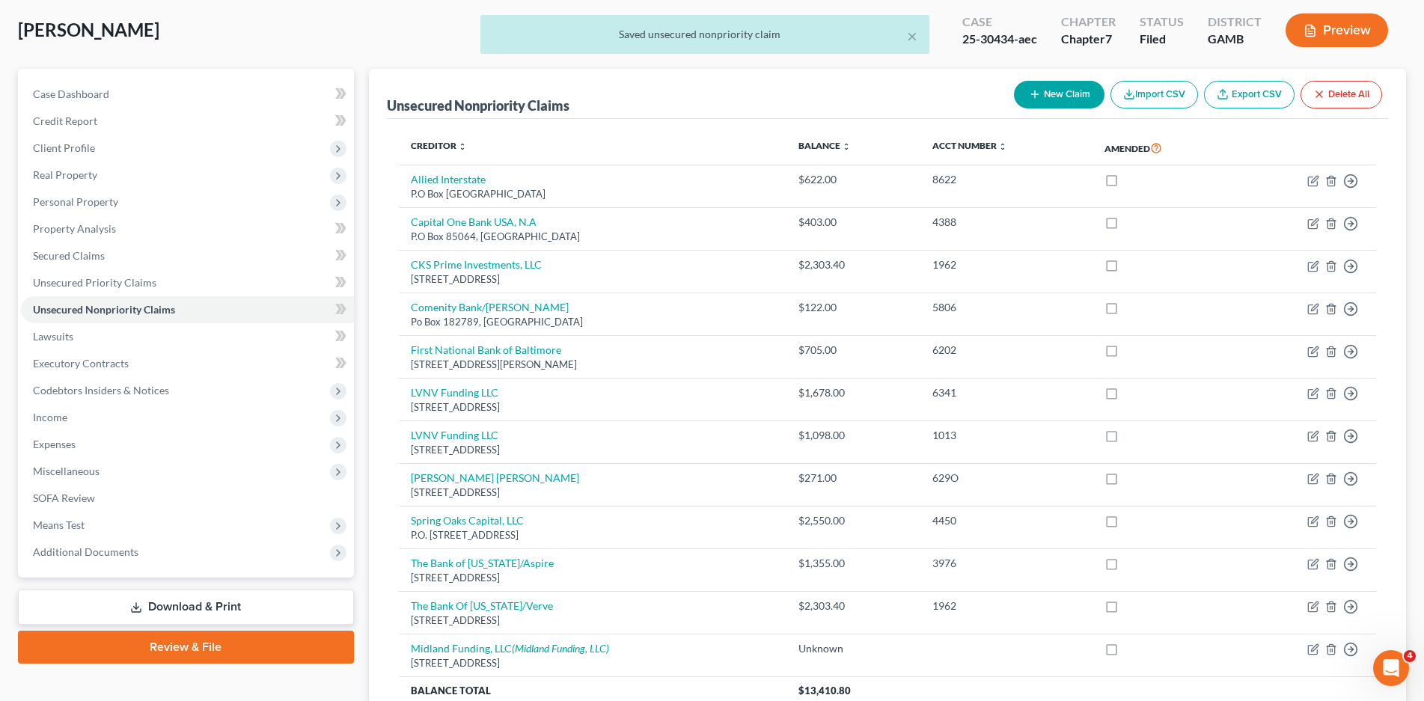
click at [215, 602] on link "Download & Print" at bounding box center [186, 607] width 336 height 35
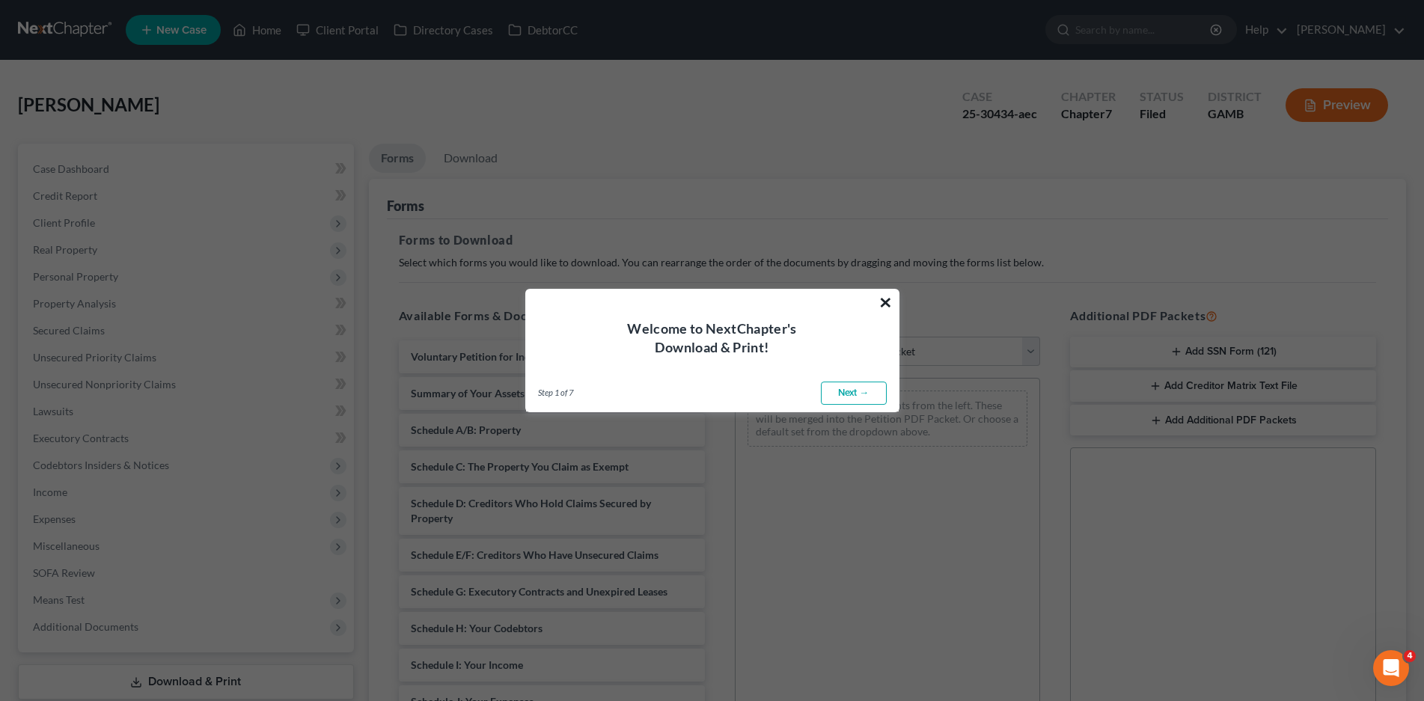
click at [885, 296] on button "×" at bounding box center [885, 302] width 14 height 24
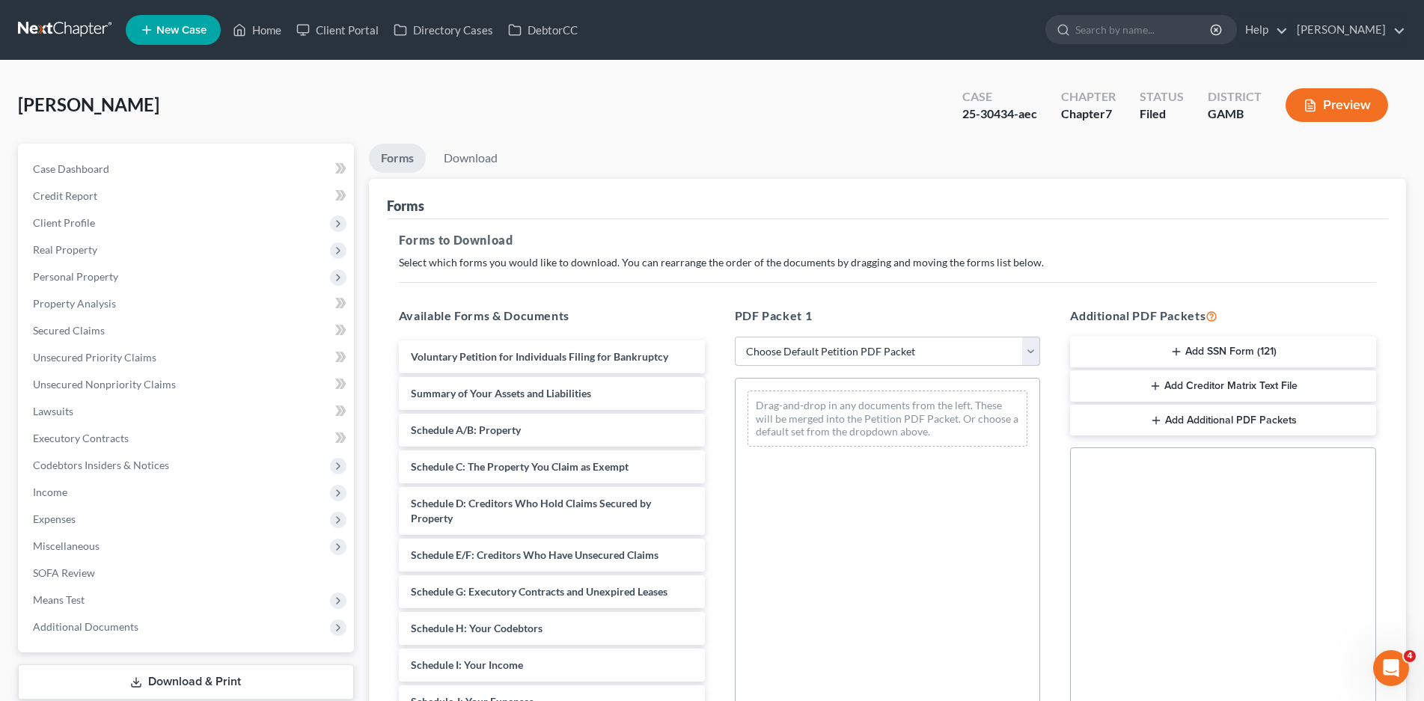
click at [784, 345] on select "Choose Default Petition PDF Packet Complete Bankruptcy Petition (all forms and …" at bounding box center [888, 352] width 306 height 30
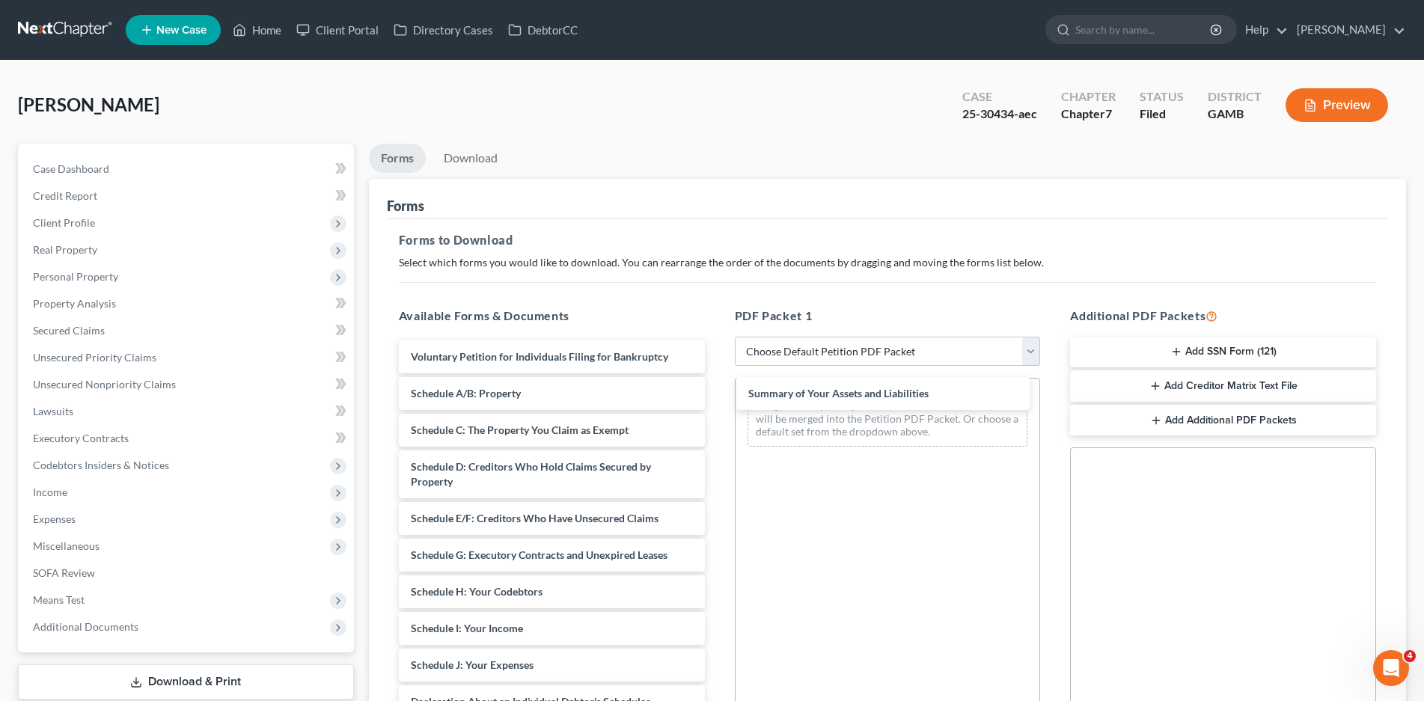
drag, startPoint x: 574, startPoint y: 393, endPoint x: 910, endPoint y: 394, distance: 336.0
click at [717, 394] on div "Summary of Your Assets and Liabilities Voluntary Petition for Individuals Filin…" at bounding box center [552, 687] width 330 height 694
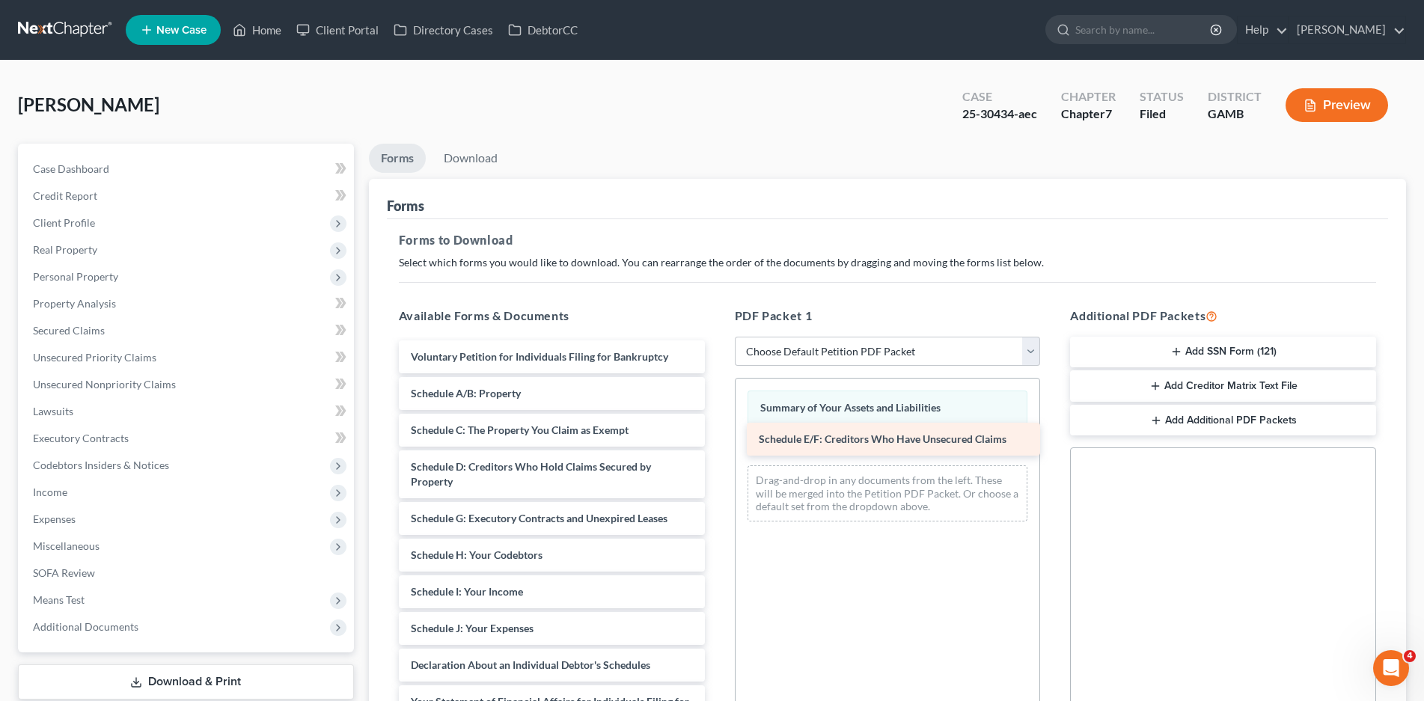
drag, startPoint x: 486, startPoint y: 516, endPoint x: 834, endPoint y: 436, distance: 356.9
click at [717, 436] on div "Schedule E/F: Creditors Who Have Unsecured Claims Voluntary Petition for Indivi…" at bounding box center [552, 669] width 330 height 658
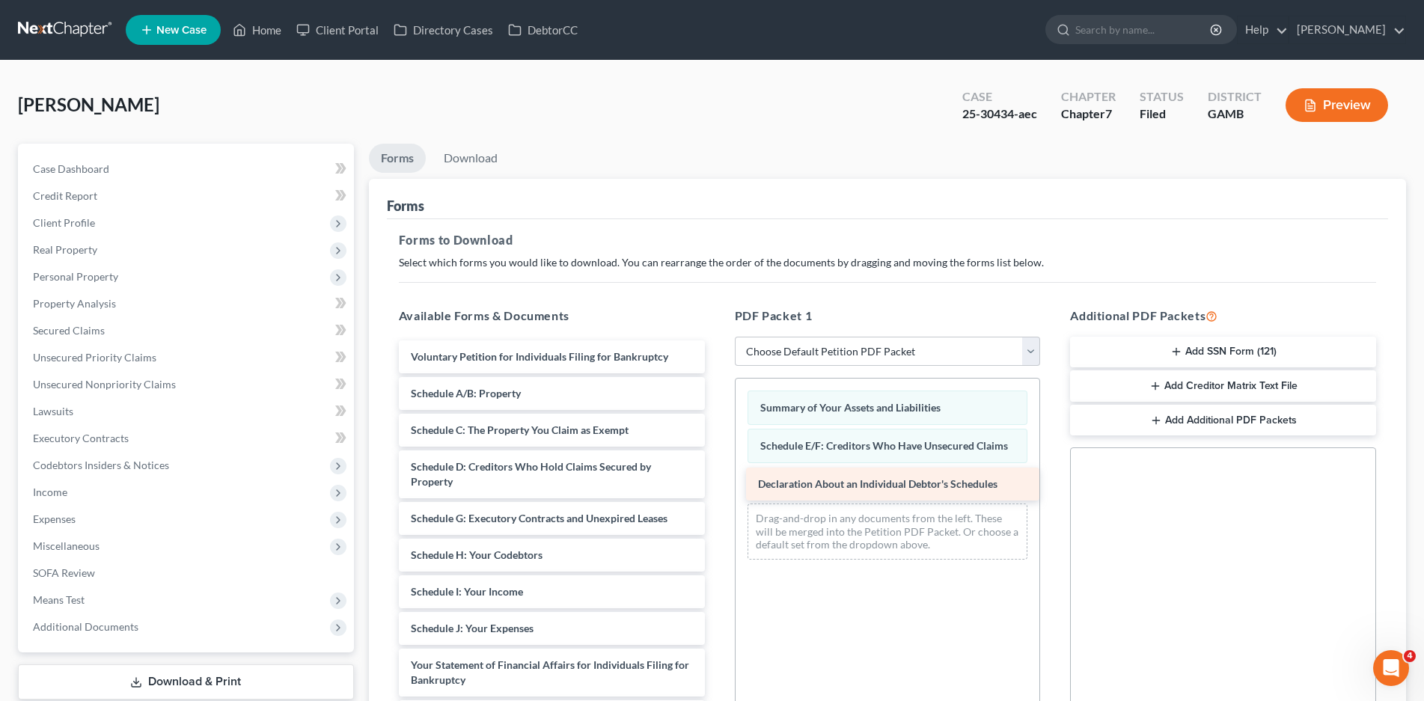
drag, startPoint x: 486, startPoint y: 663, endPoint x: 834, endPoint y: 482, distance: 391.6
click at [717, 482] on div "Declaration About an Individual Debtor's Schedules Voluntary Petition for Indiv…" at bounding box center [552, 650] width 330 height 621
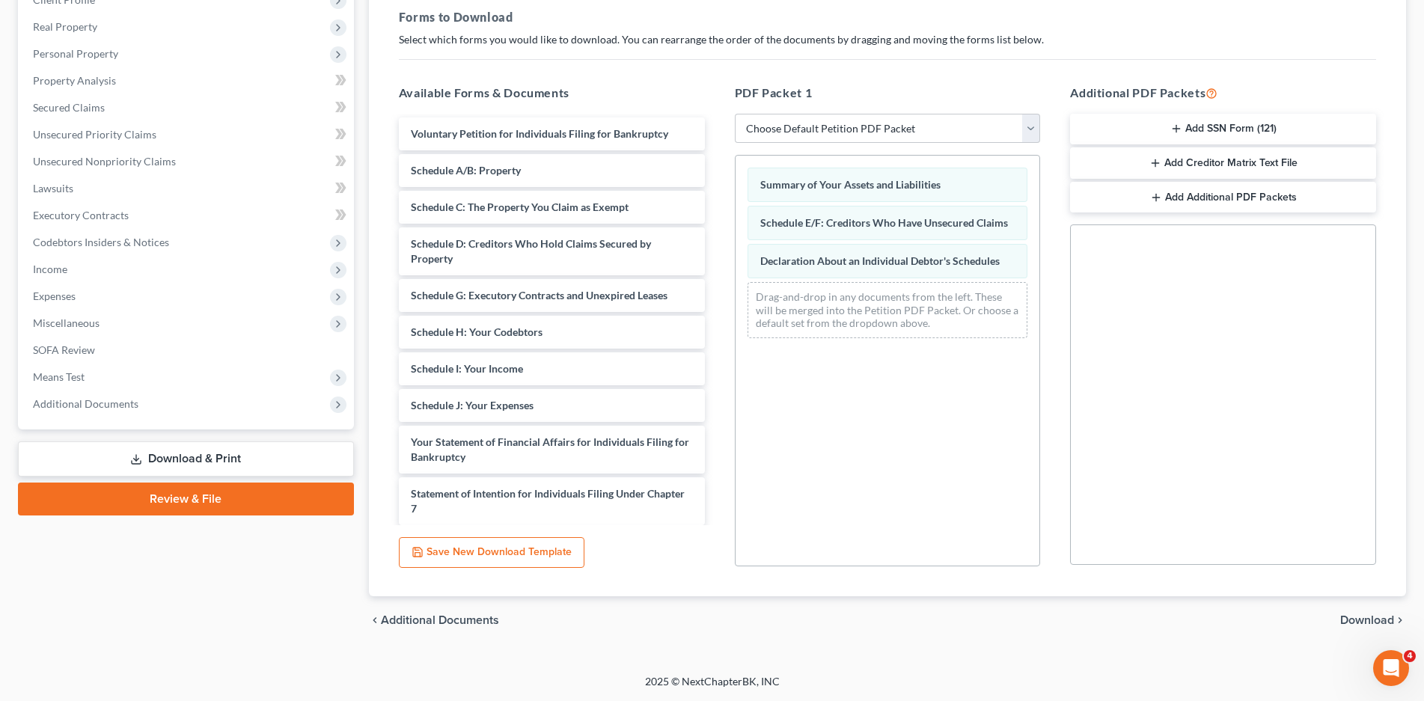
click at [1365, 618] on span "Download" at bounding box center [1367, 620] width 54 height 12
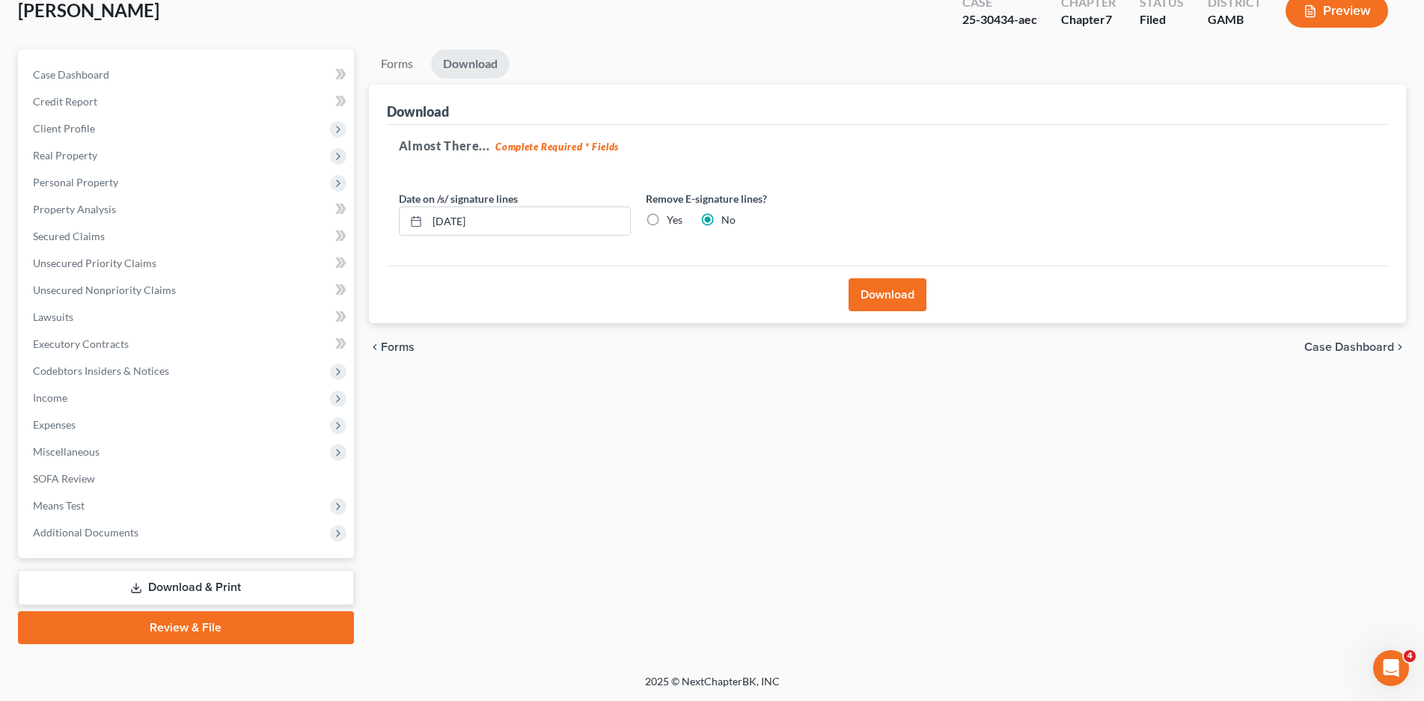
scroll to position [94, 0]
click at [888, 296] on button "Download" at bounding box center [888, 294] width 78 height 33
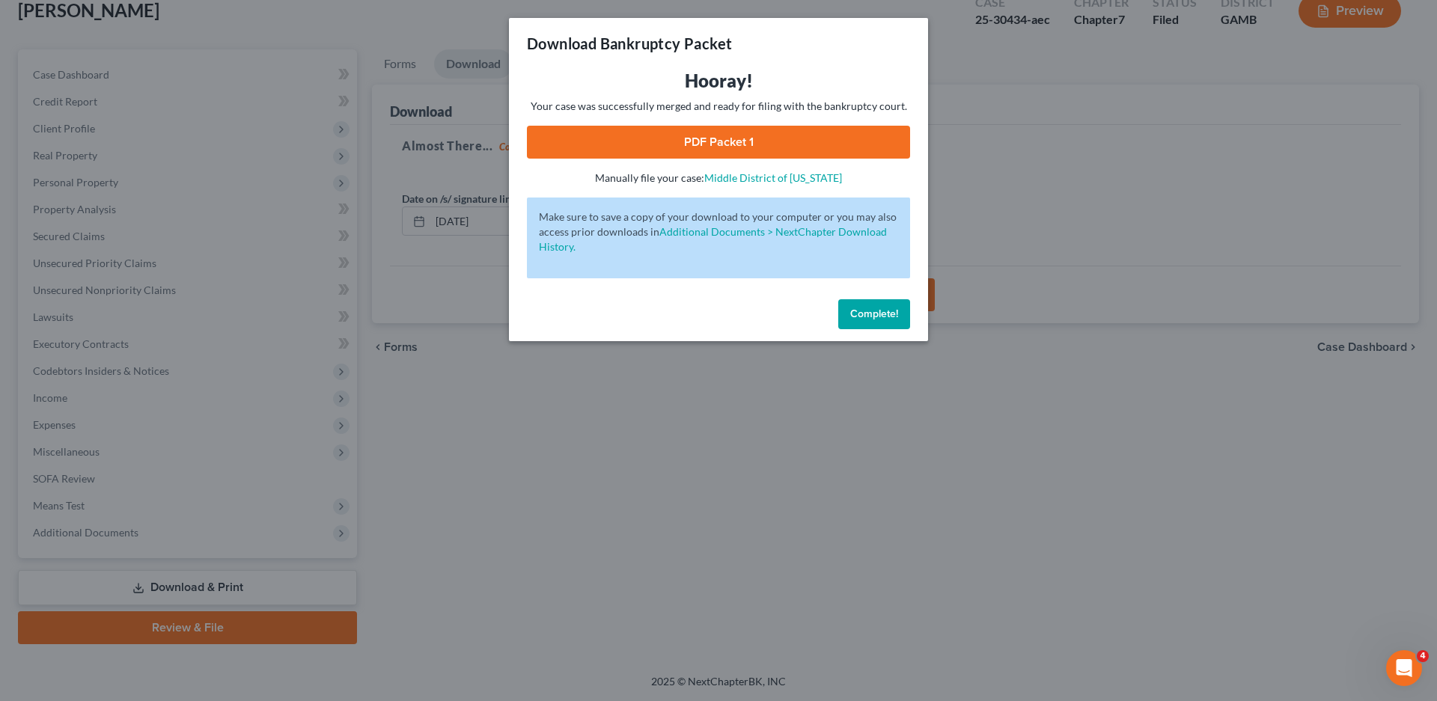
click at [719, 145] on link "PDF Packet 1" at bounding box center [718, 142] width 383 height 33
click at [878, 317] on span "Complete!" at bounding box center [874, 314] width 48 height 13
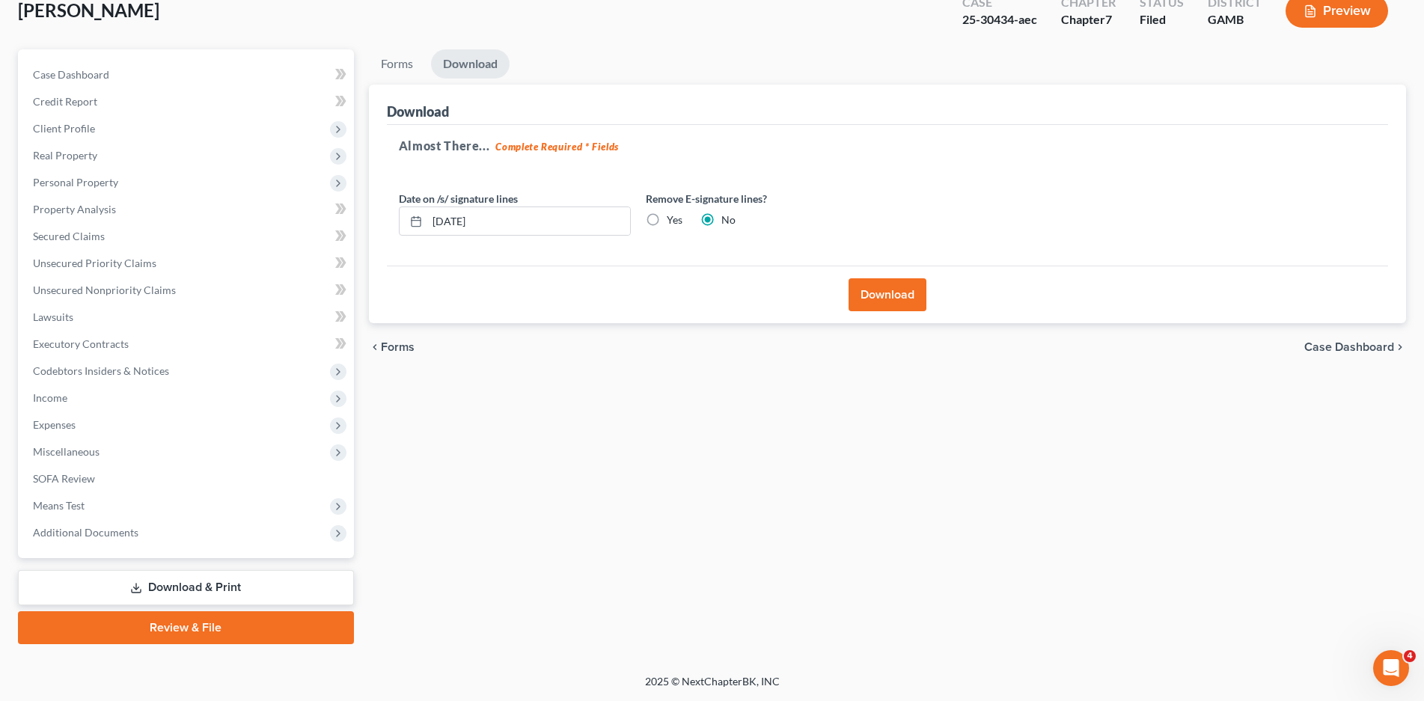
click at [227, 589] on link "Download & Print" at bounding box center [186, 587] width 336 height 35
click at [55, 238] on span "Secured Claims" at bounding box center [69, 236] width 72 height 13
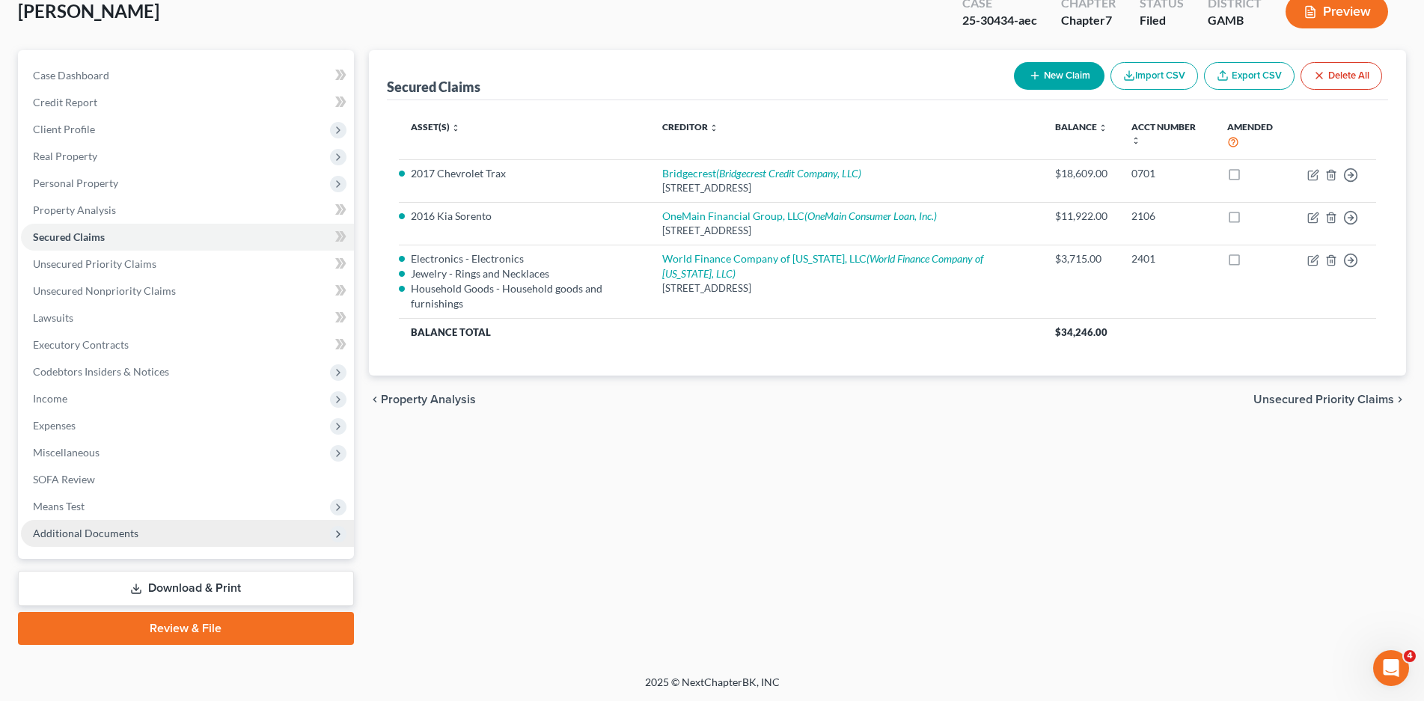
scroll to position [94, 0]
click at [183, 590] on link "Download & Print" at bounding box center [186, 587] width 336 height 35
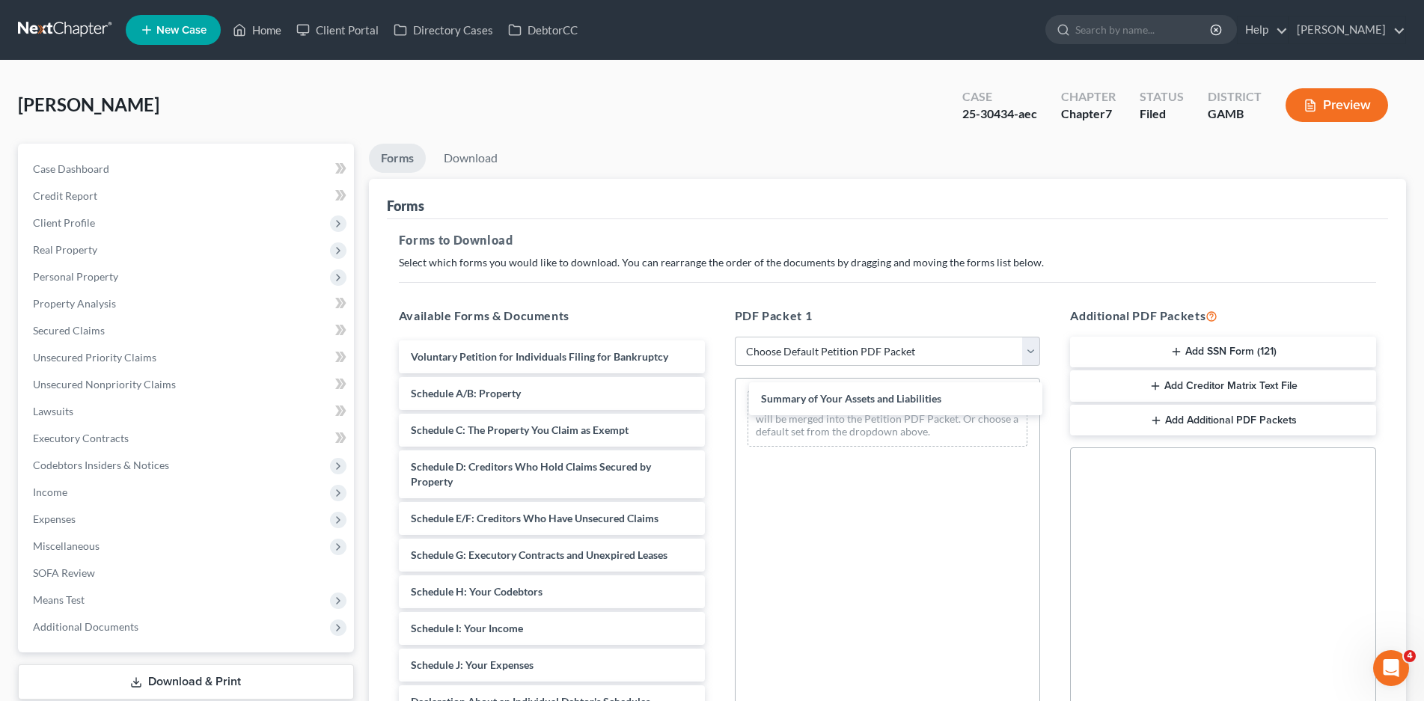
drag, startPoint x: 487, startPoint y: 394, endPoint x: 835, endPoint y: 398, distance: 348.0
click at [717, 399] on div "Summary of Your Assets and Liabilities Voluntary Petition for Individuals Filin…" at bounding box center [552, 687] width 330 height 694
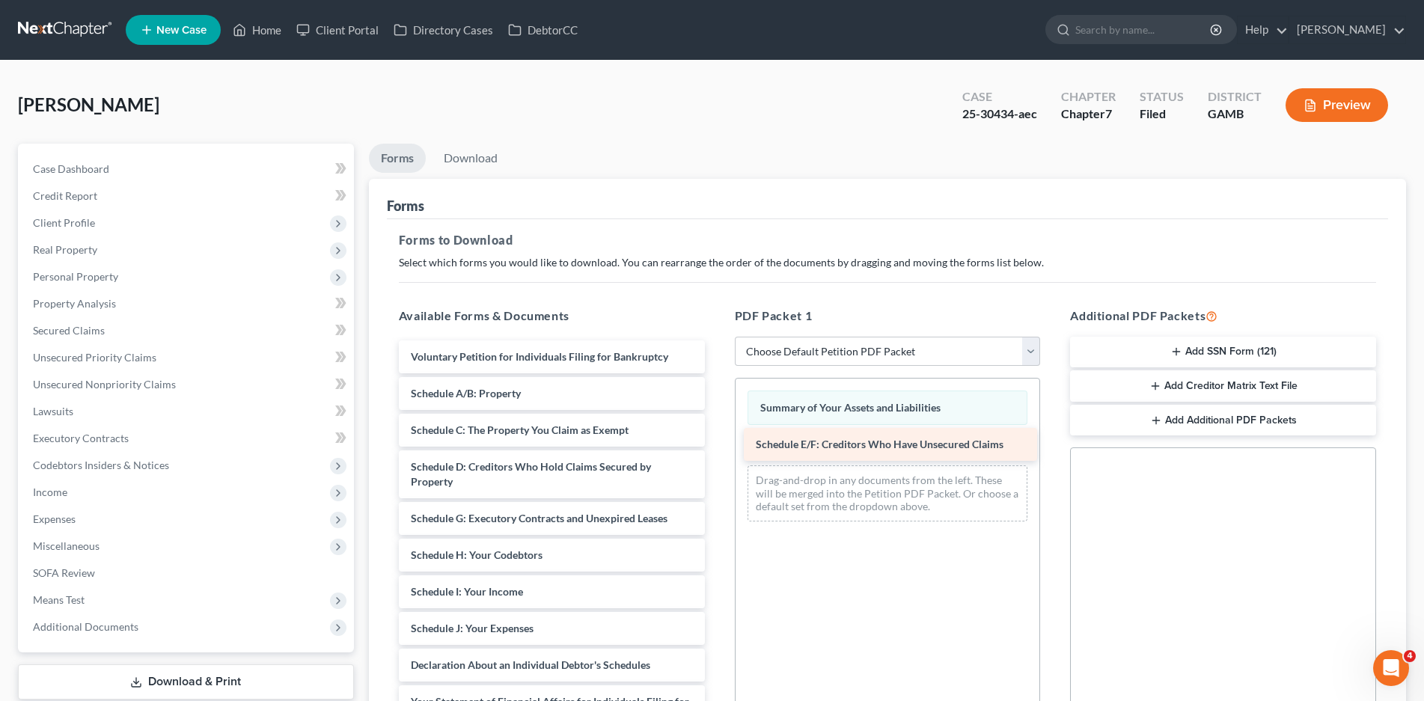
drag, startPoint x: 486, startPoint y: 516, endPoint x: 829, endPoint y: 444, distance: 350.3
click at [717, 444] on div "Schedule E/F: Creditors Who Have Unsecured Claims Voluntary Petition for Indivi…" at bounding box center [552, 669] width 330 height 658
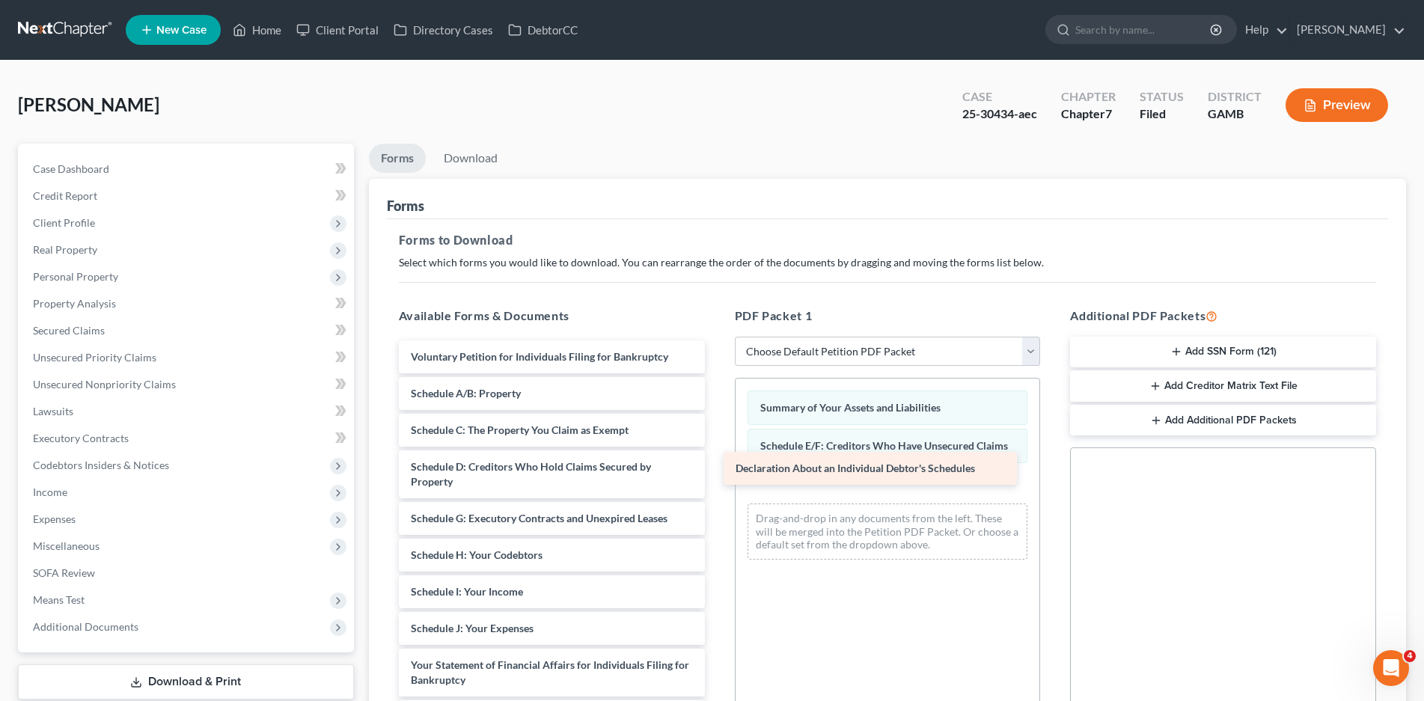
drag, startPoint x: 512, startPoint y: 661, endPoint x: 836, endPoint y: 465, distance: 379.1
click at [717, 465] on div "Declaration About an Individual Debtor's Schedules Voluntary Petition for Indiv…" at bounding box center [552, 650] width 330 height 621
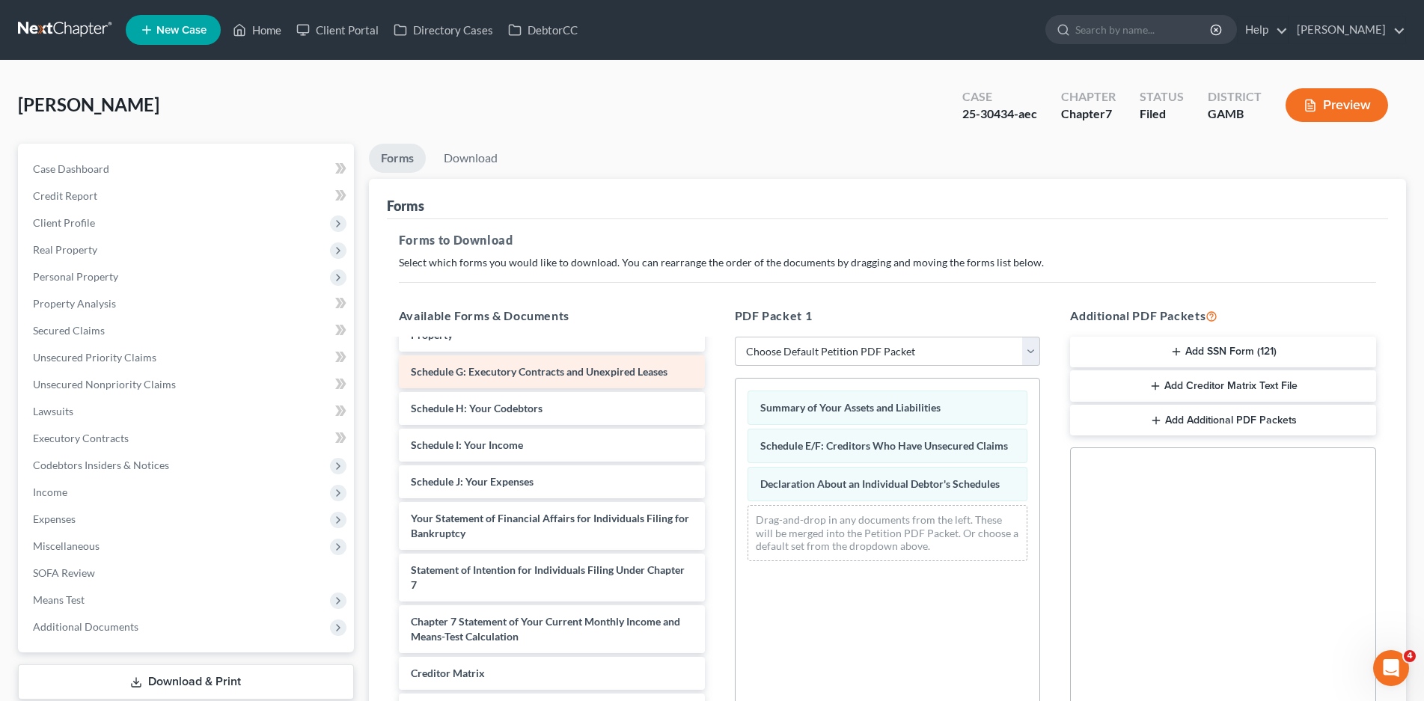
scroll to position [150, 0]
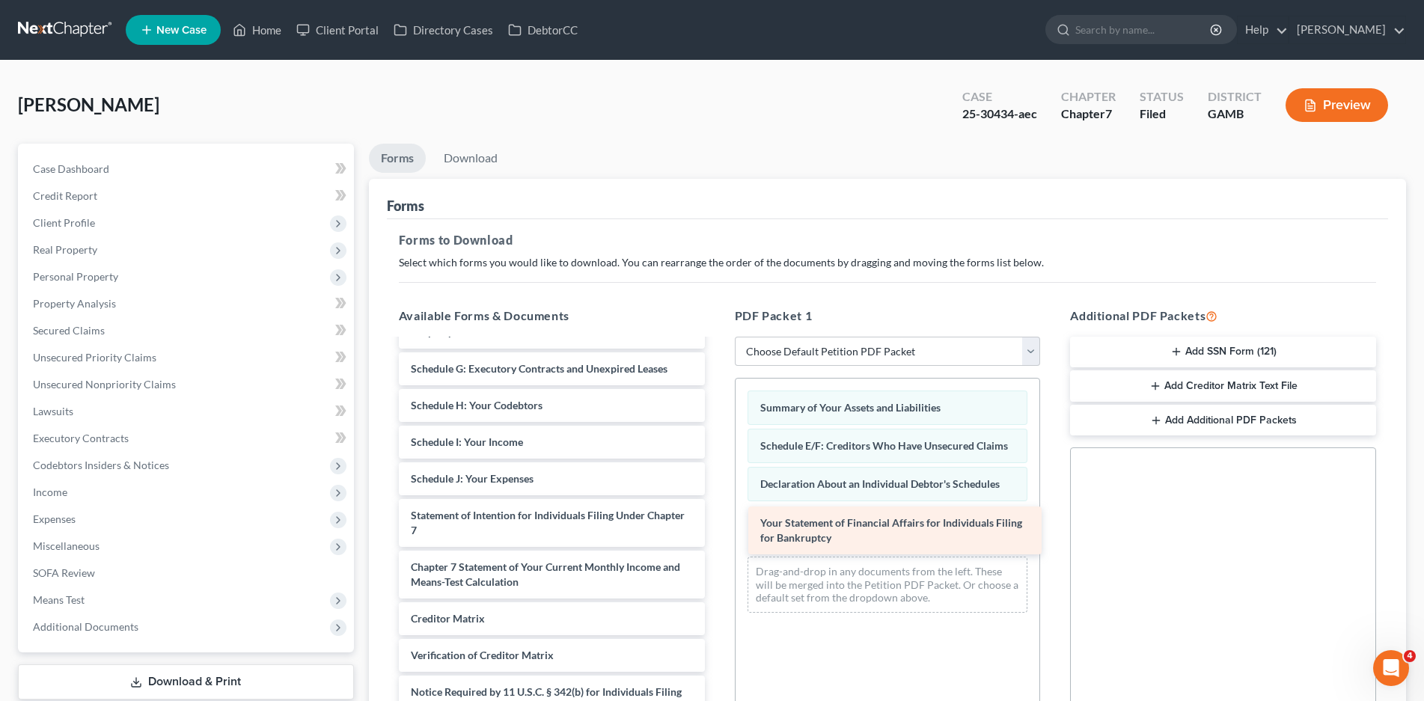
drag, startPoint x: 489, startPoint y: 522, endPoint x: 837, endPoint y: 530, distance: 348.8
click at [717, 530] on div "Your Statement of Financial Affairs for Individuals Filing for Bankruptcy Volun…" at bounding box center [552, 475] width 330 height 569
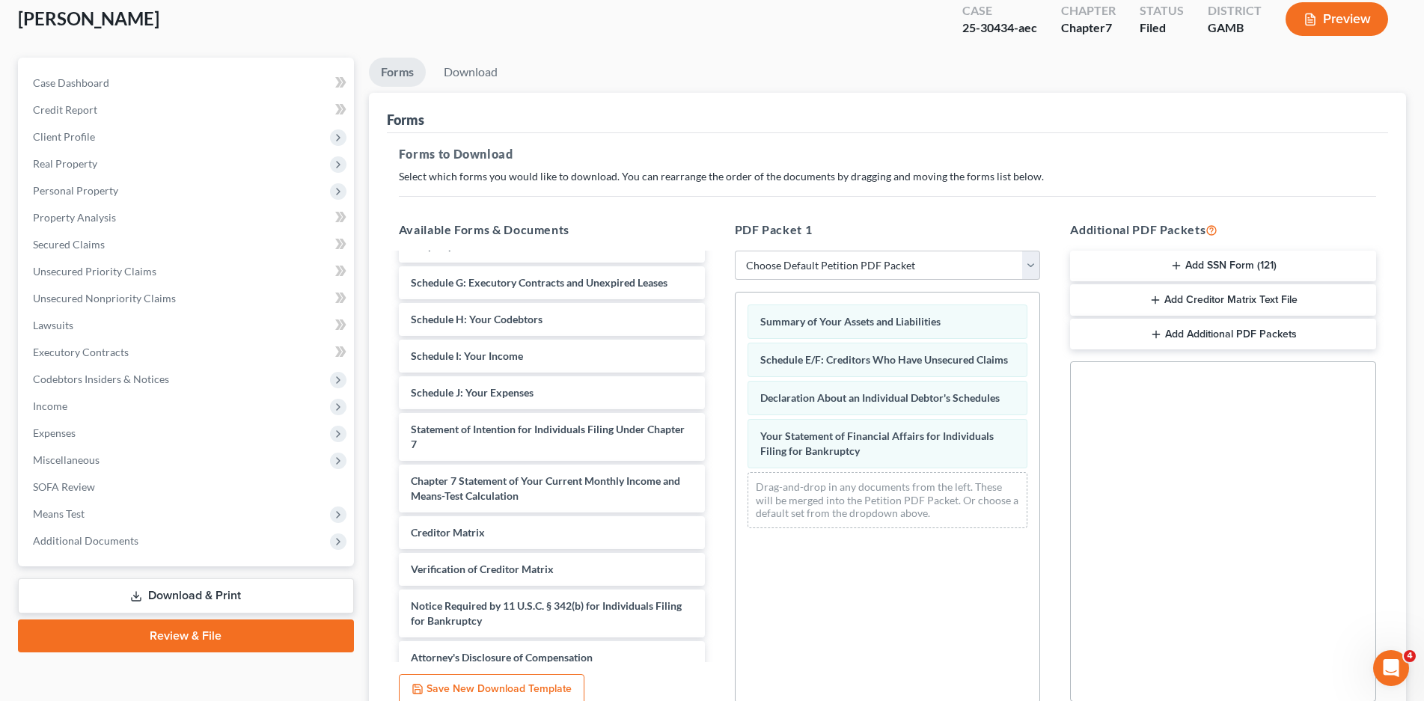
scroll to position [223, 0]
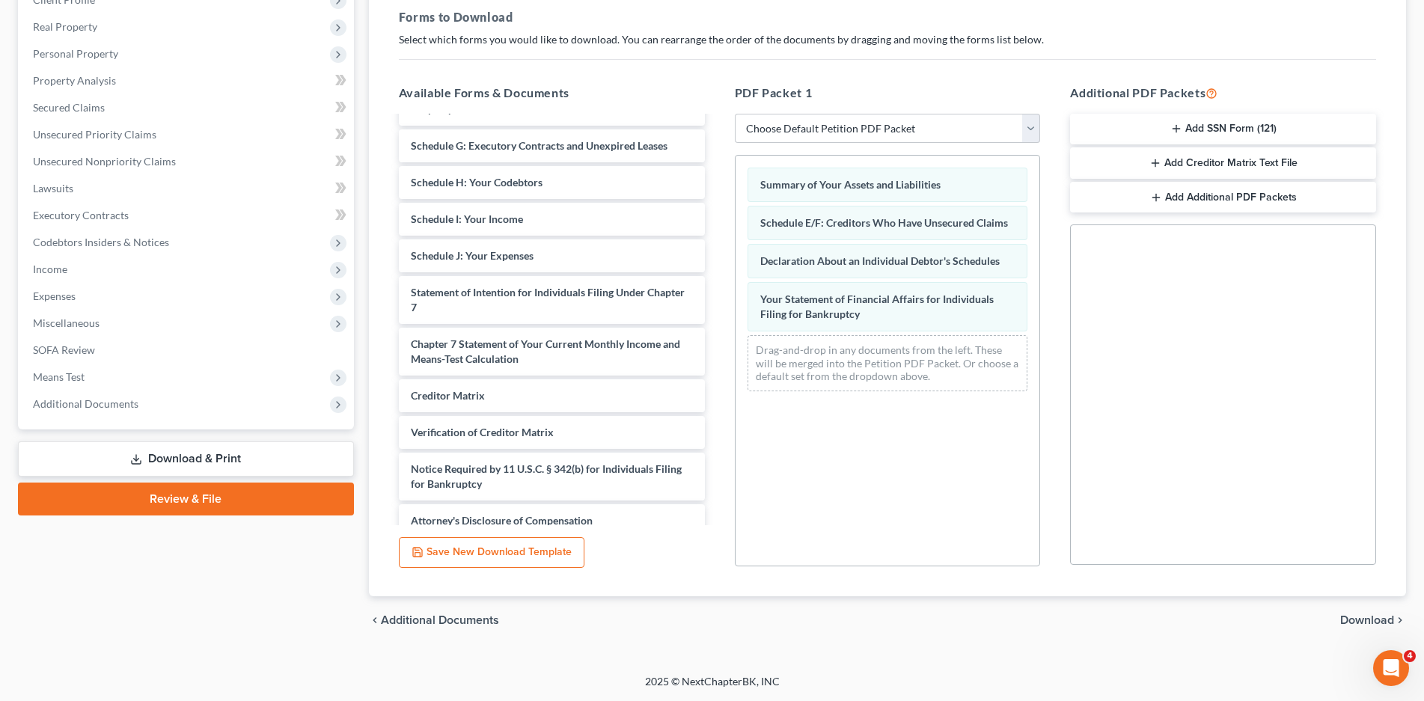
click at [1360, 617] on span "Download" at bounding box center [1367, 620] width 54 height 12
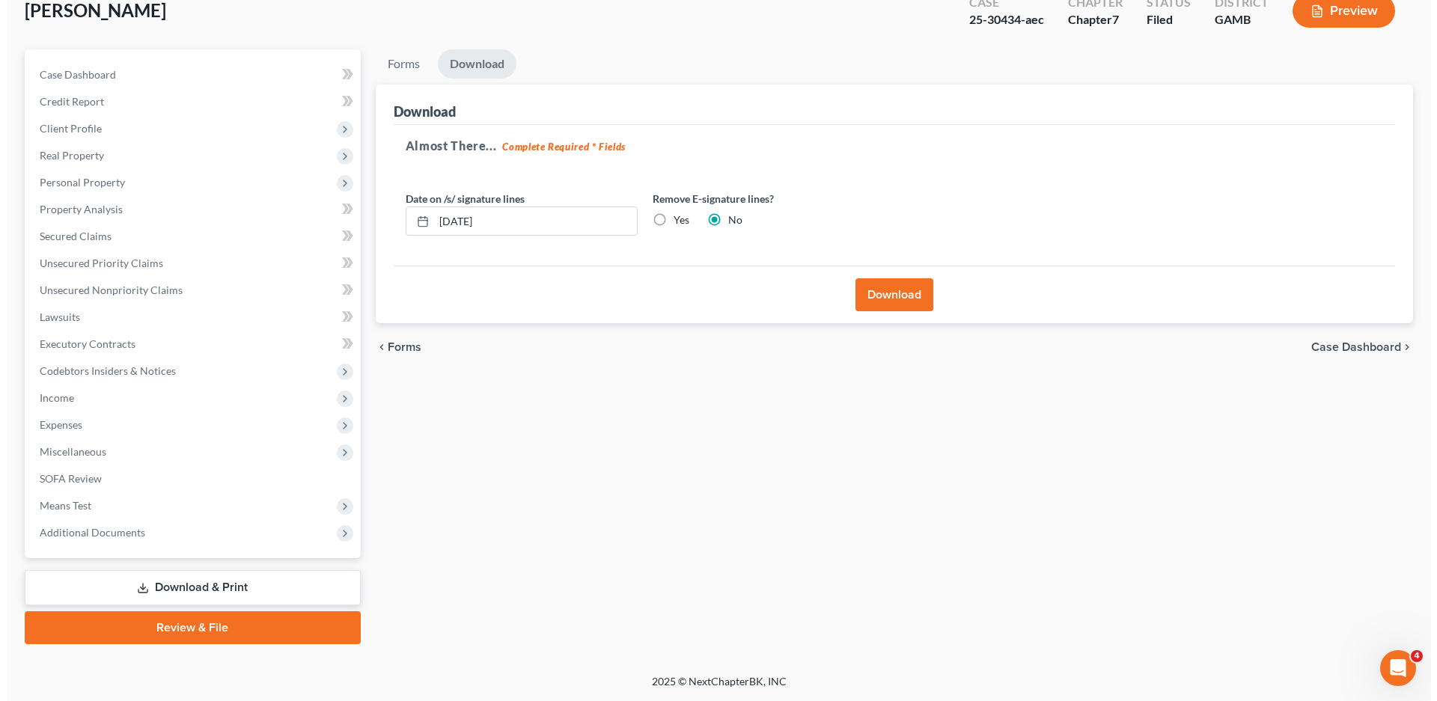
scroll to position [94, 0]
click at [873, 290] on button "Download" at bounding box center [888, 294] width 78 height 33
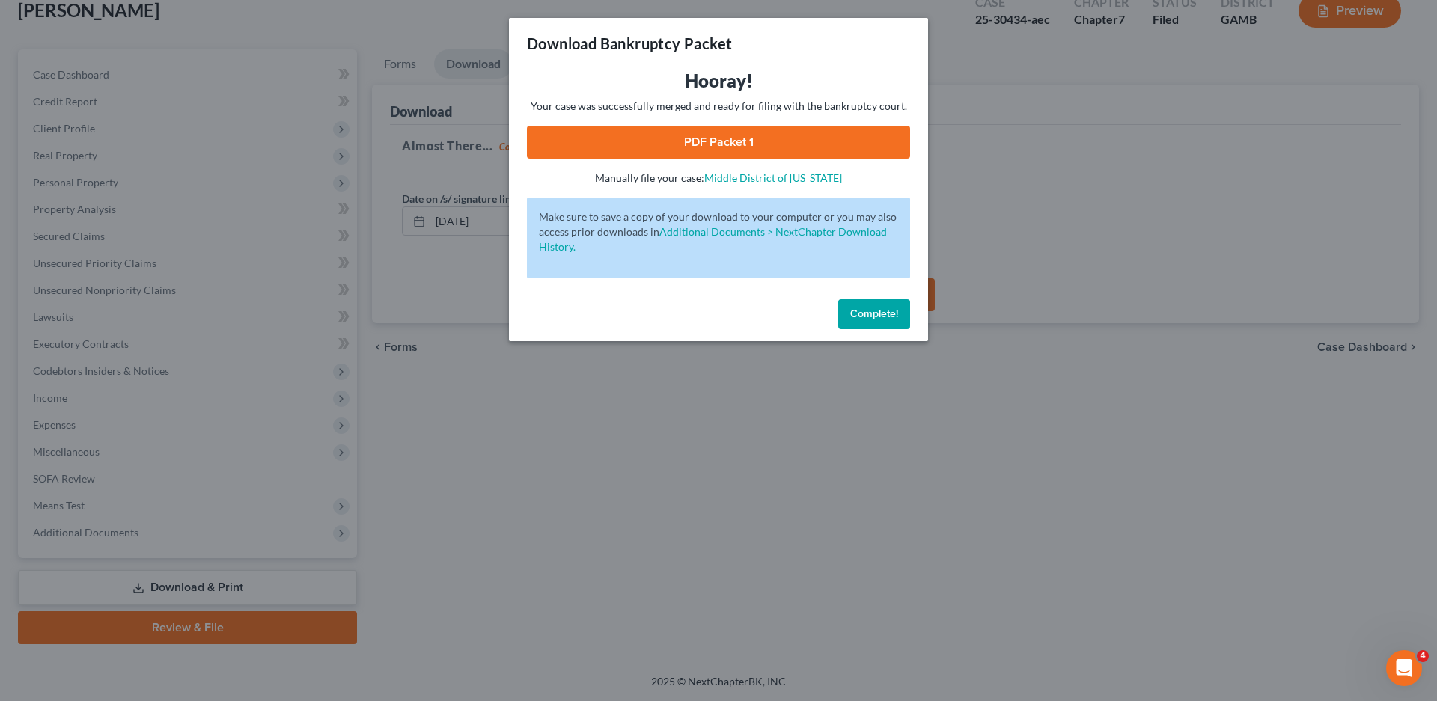
click at [703, 132] on link "PDF Packet 1" at bounding box center [718, 142] width 383 height 33
